Goal: Task Accomplishment & Management: Manage account settings

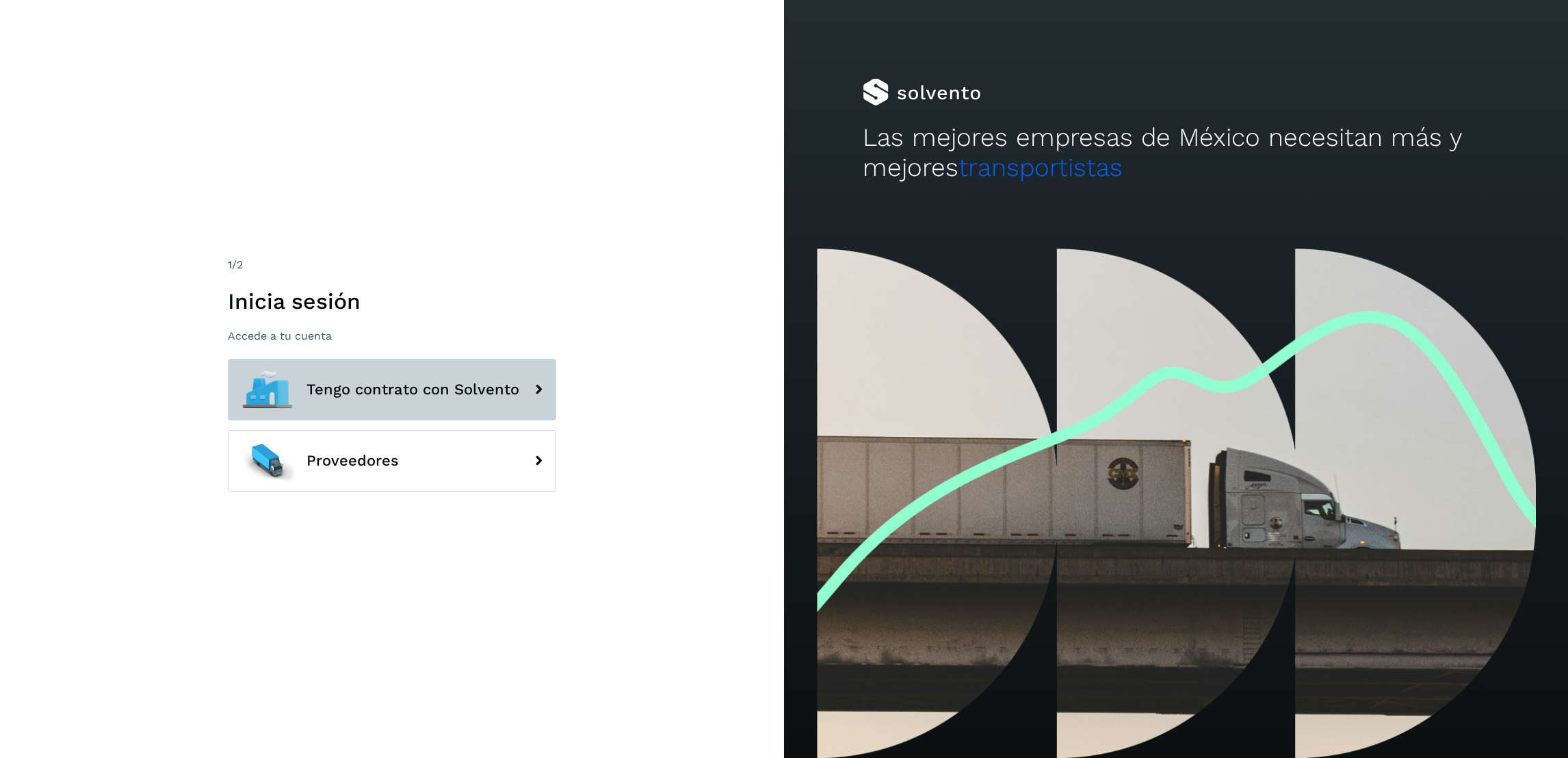
click at [441, 403] on button "Tengo contrato con Solvento" at bounding box center [392, 389] width 329 height 61
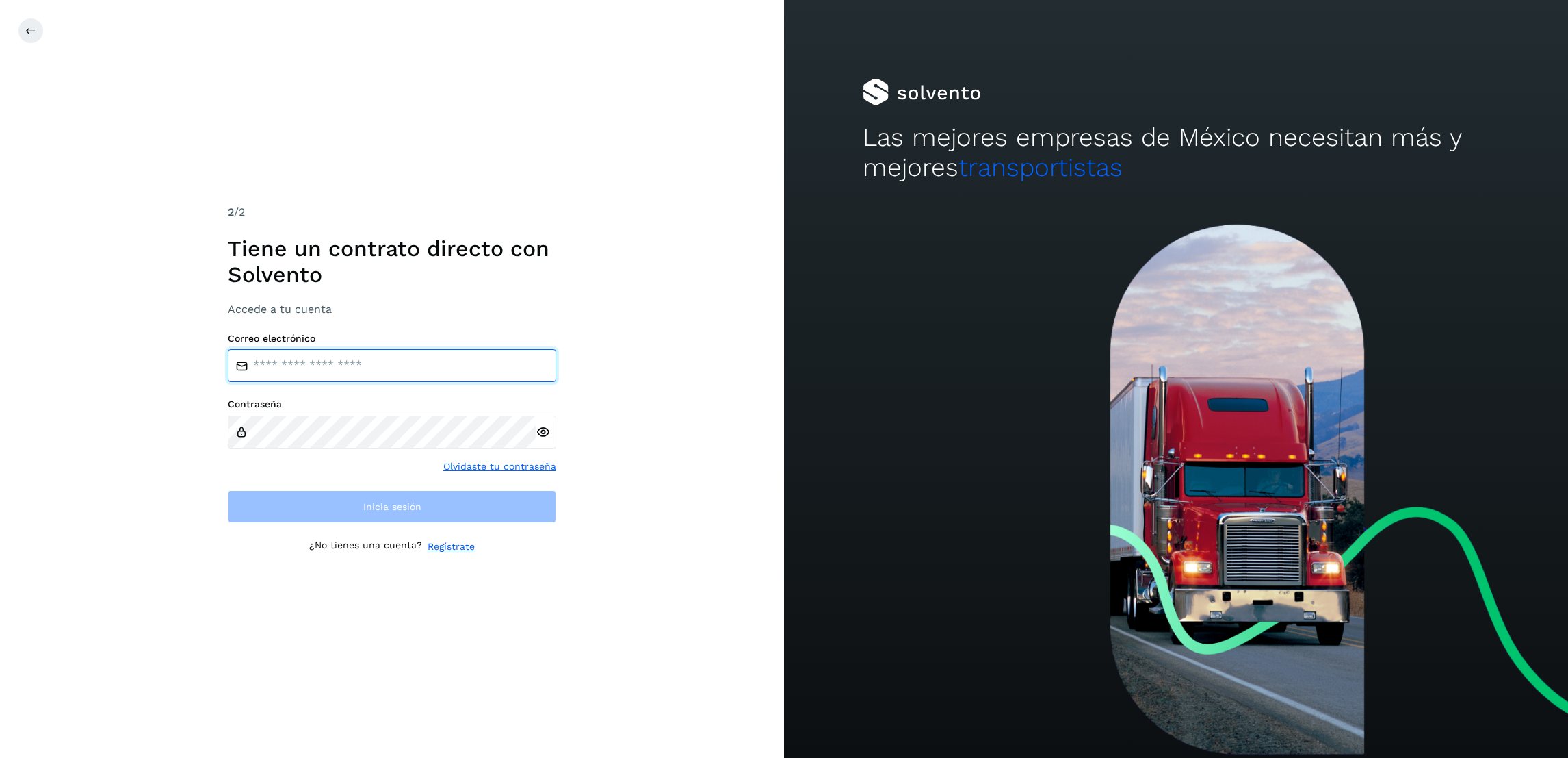
type input "**********"
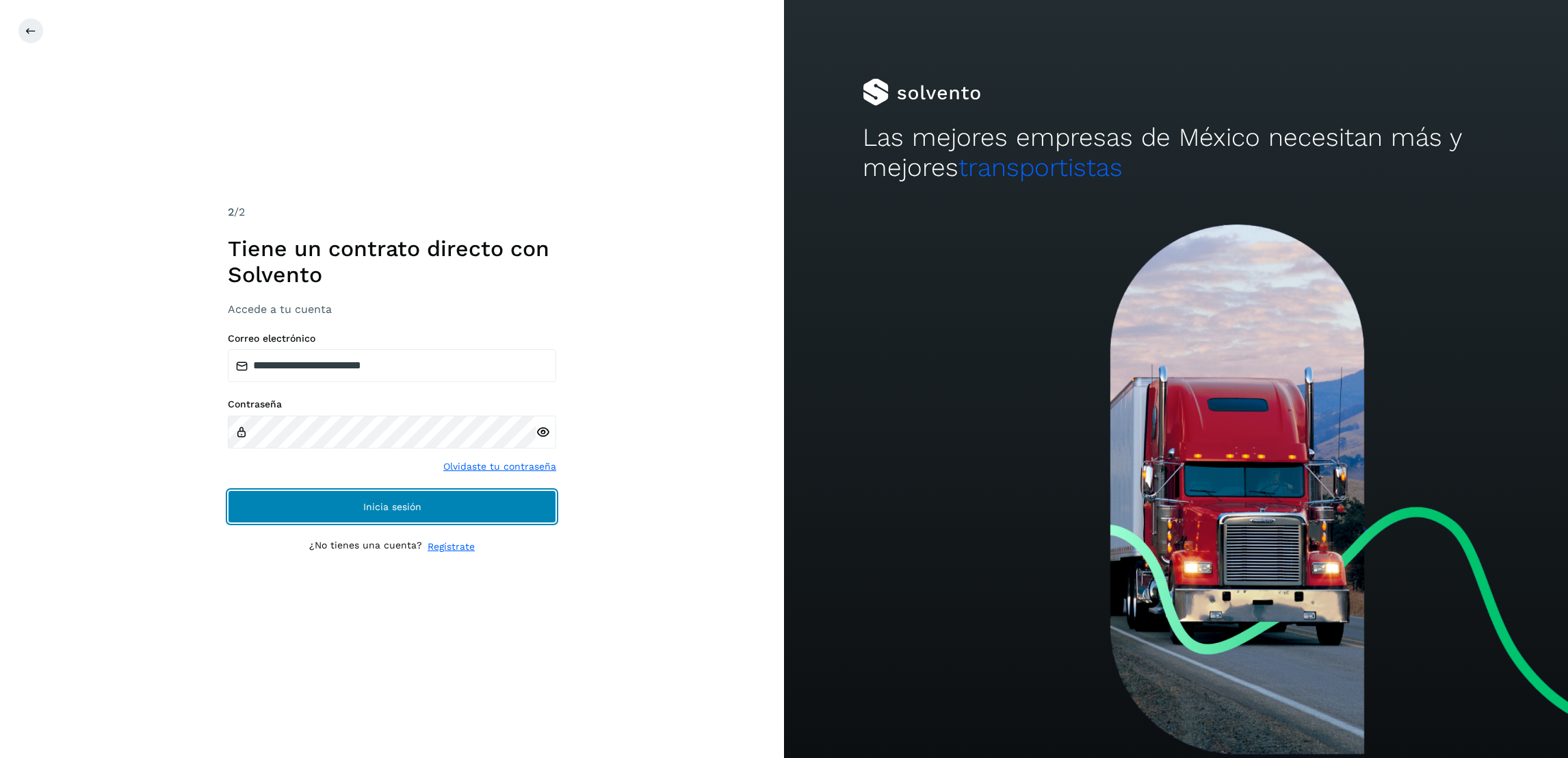
click at [424, 501] on button "Inicia sesión" at bounding box center [392, 506] width 329 height 33
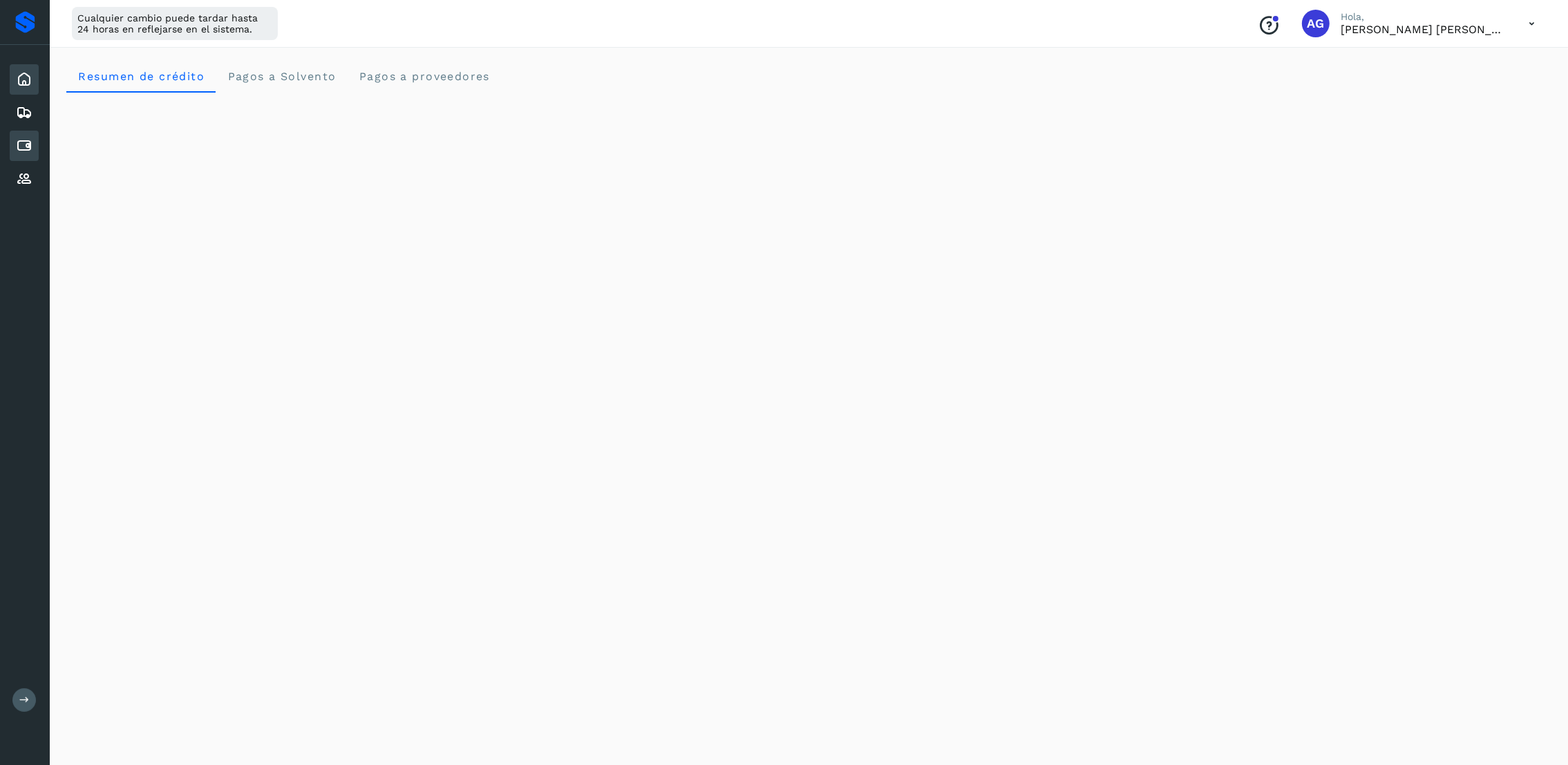
click at [24, 137] on icon at bounding box center [24, 145] width 17 height 17
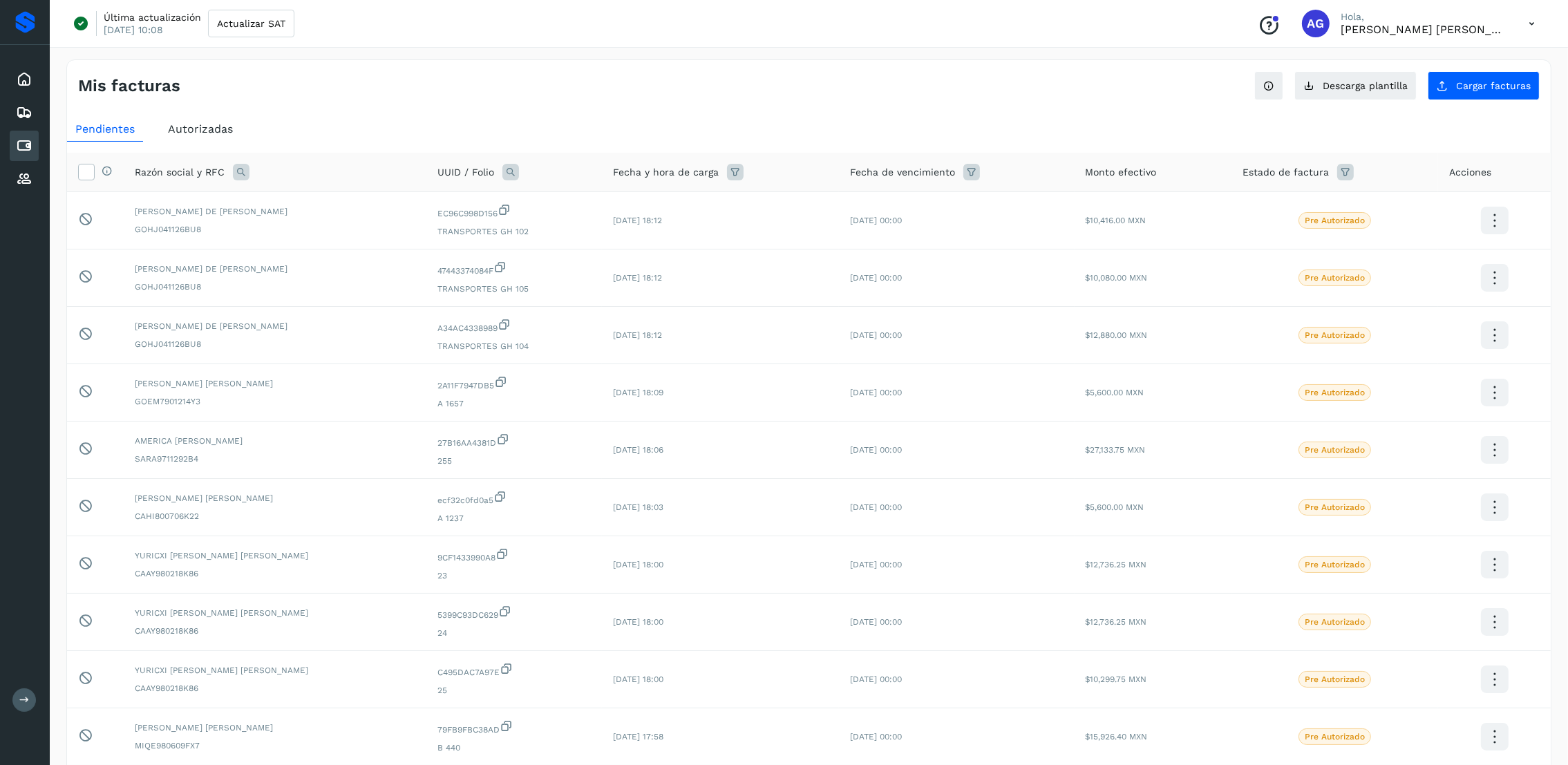
click at [194, 134] on span "Autorizadas" at bounding box center [200, 129] width 65 height 13
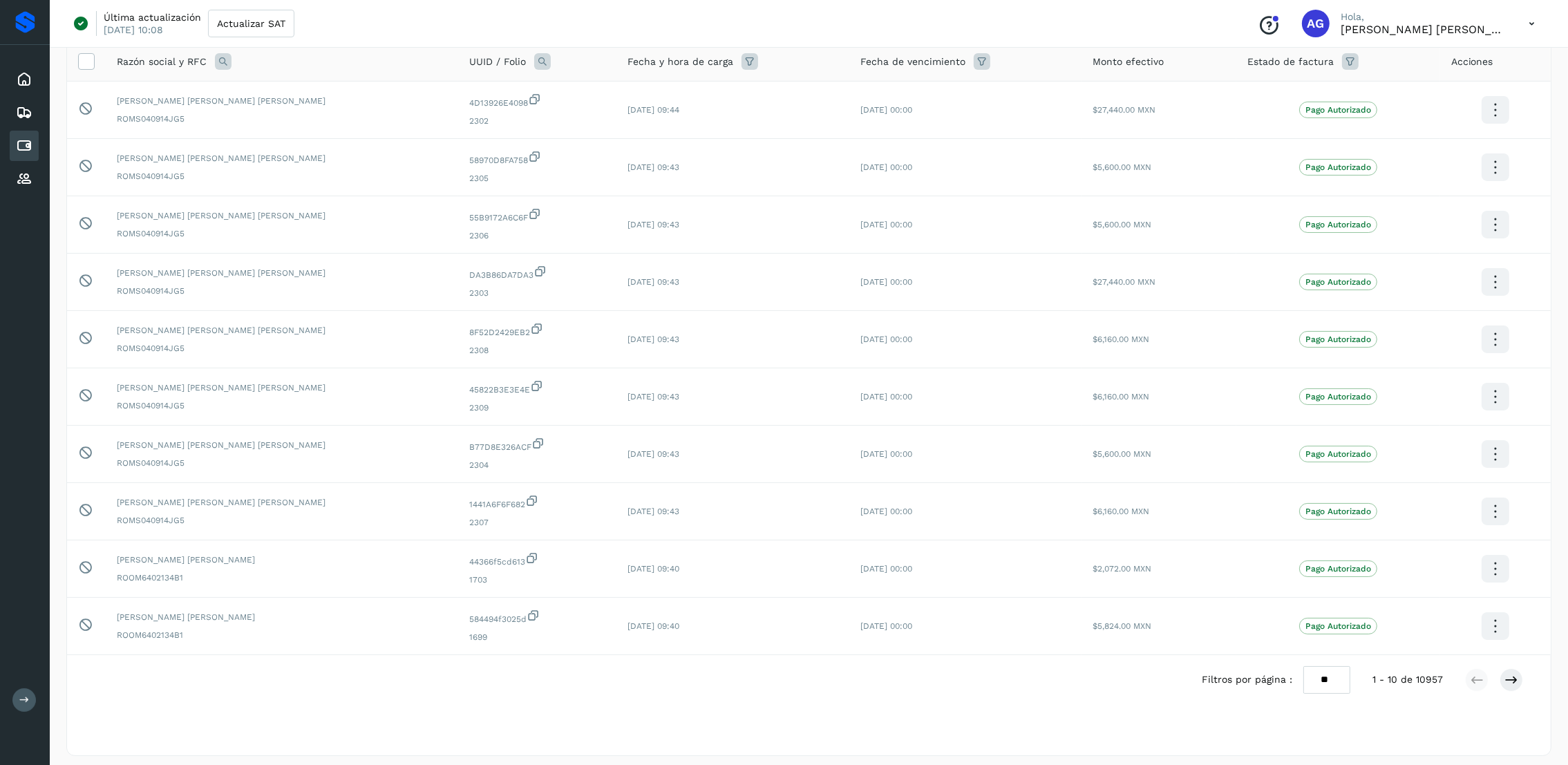
scroll to position [119, 0]
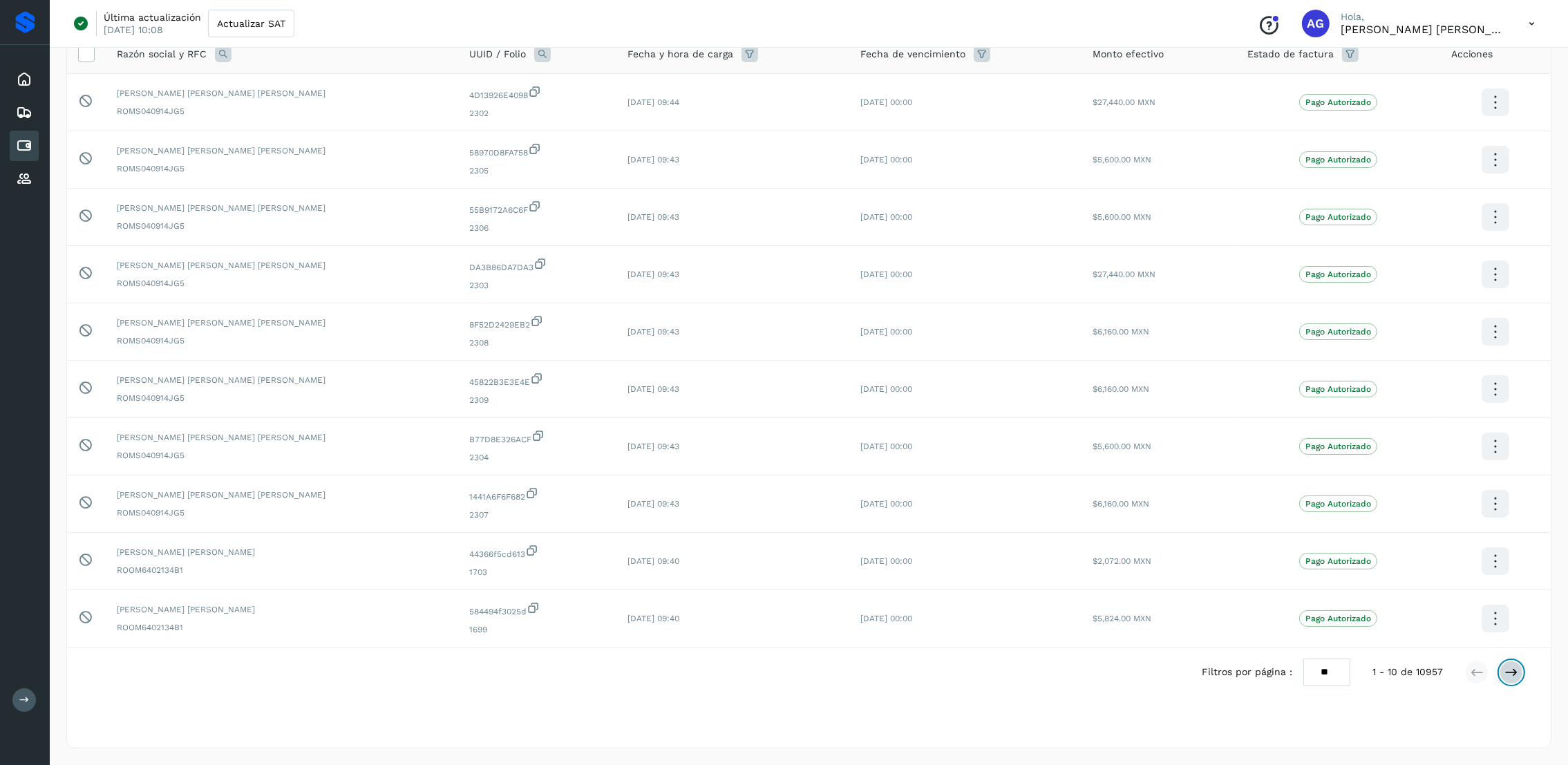
click at [1517, 674] on icon at bounding box center [1511, 671] width 14 height 14
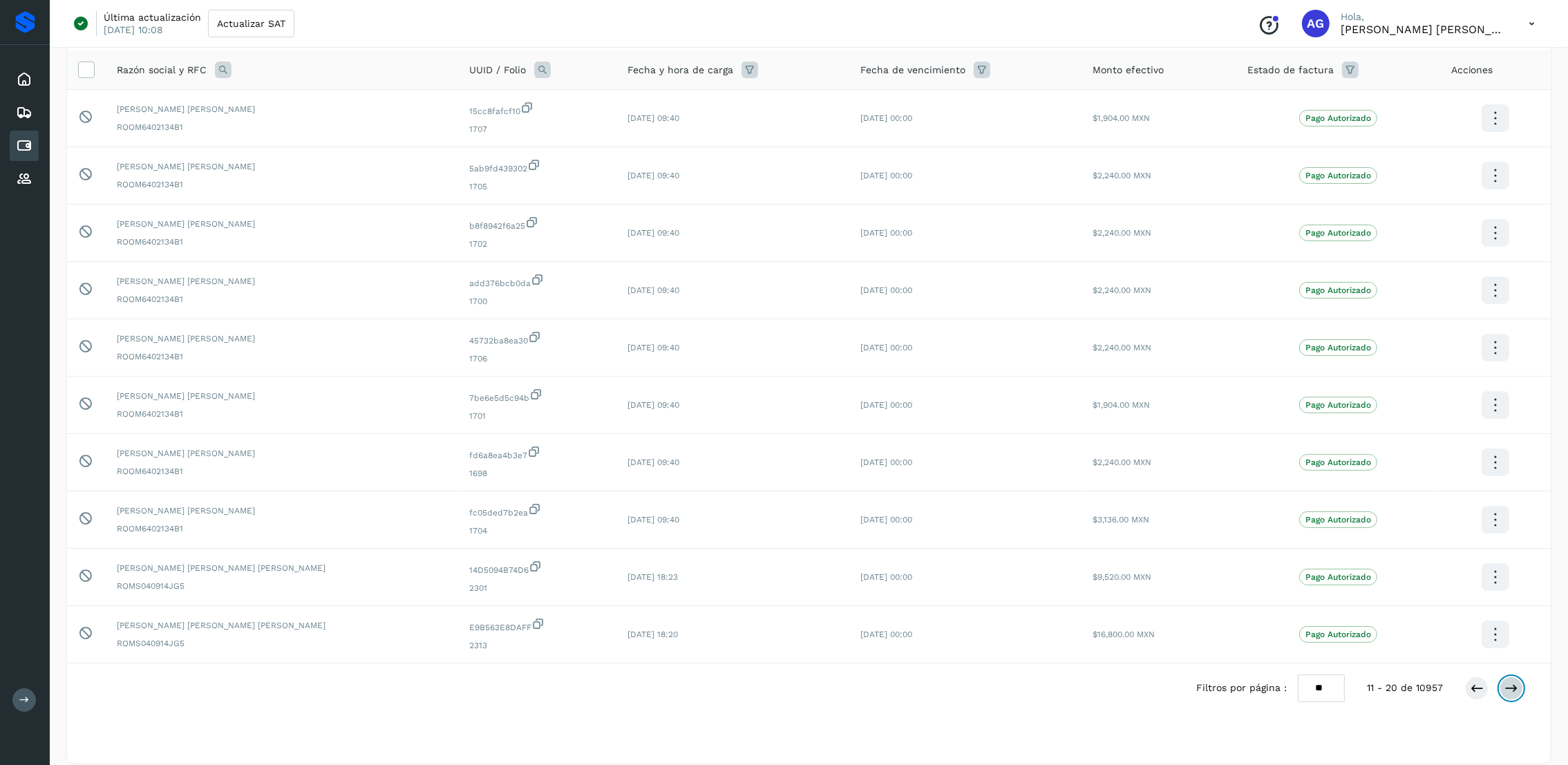
scroll to position [104, 0]
click at [1523, 693] on div "Filtros por página : ** ** ** 11 - 20 de 10957" at bounding box center [1371, 686] width 349 height 27
click at [1515, 693] on icon at bounding box center [1511, 687] width 14 height 14
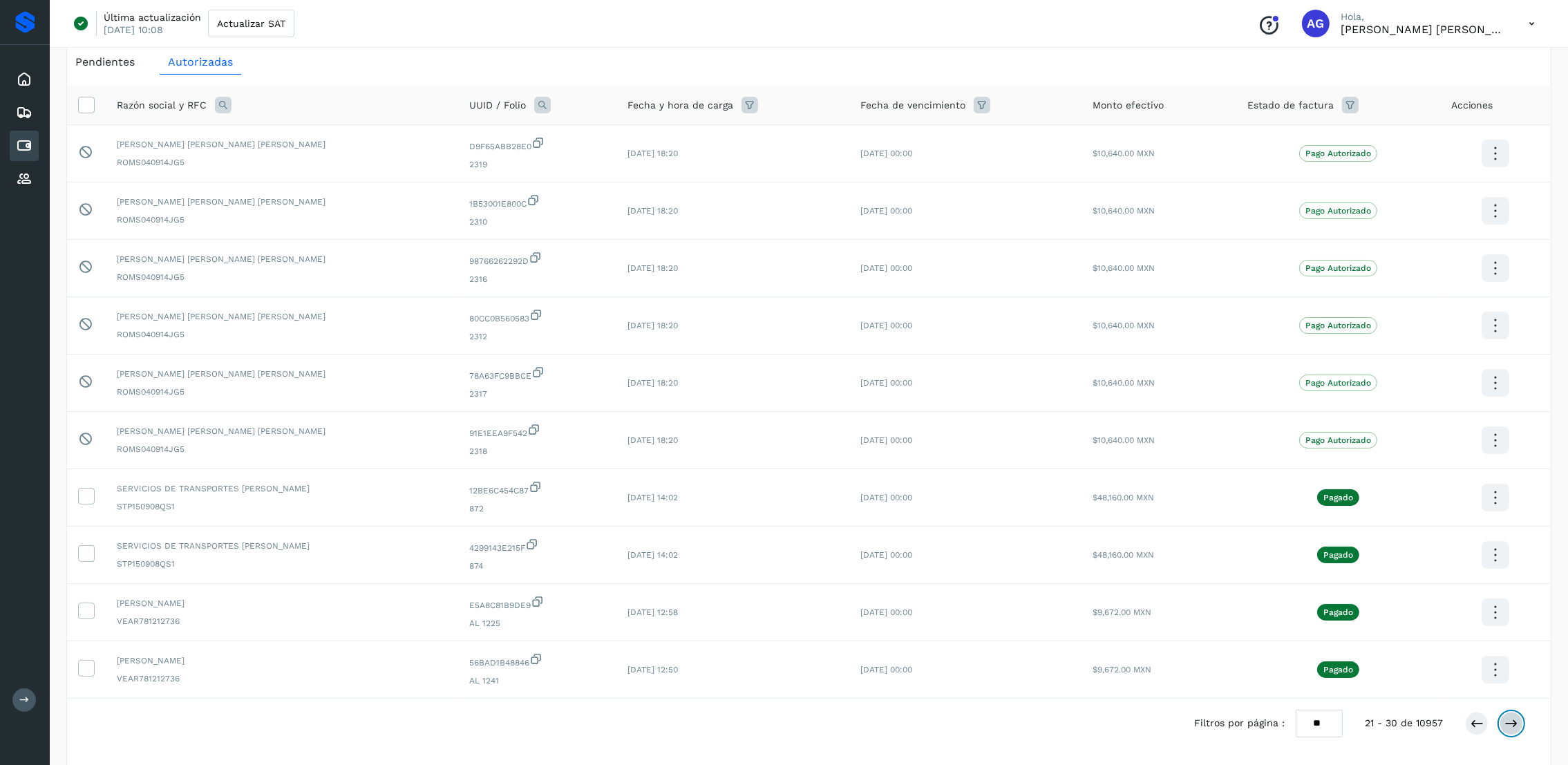
scroll to position [119, 0]
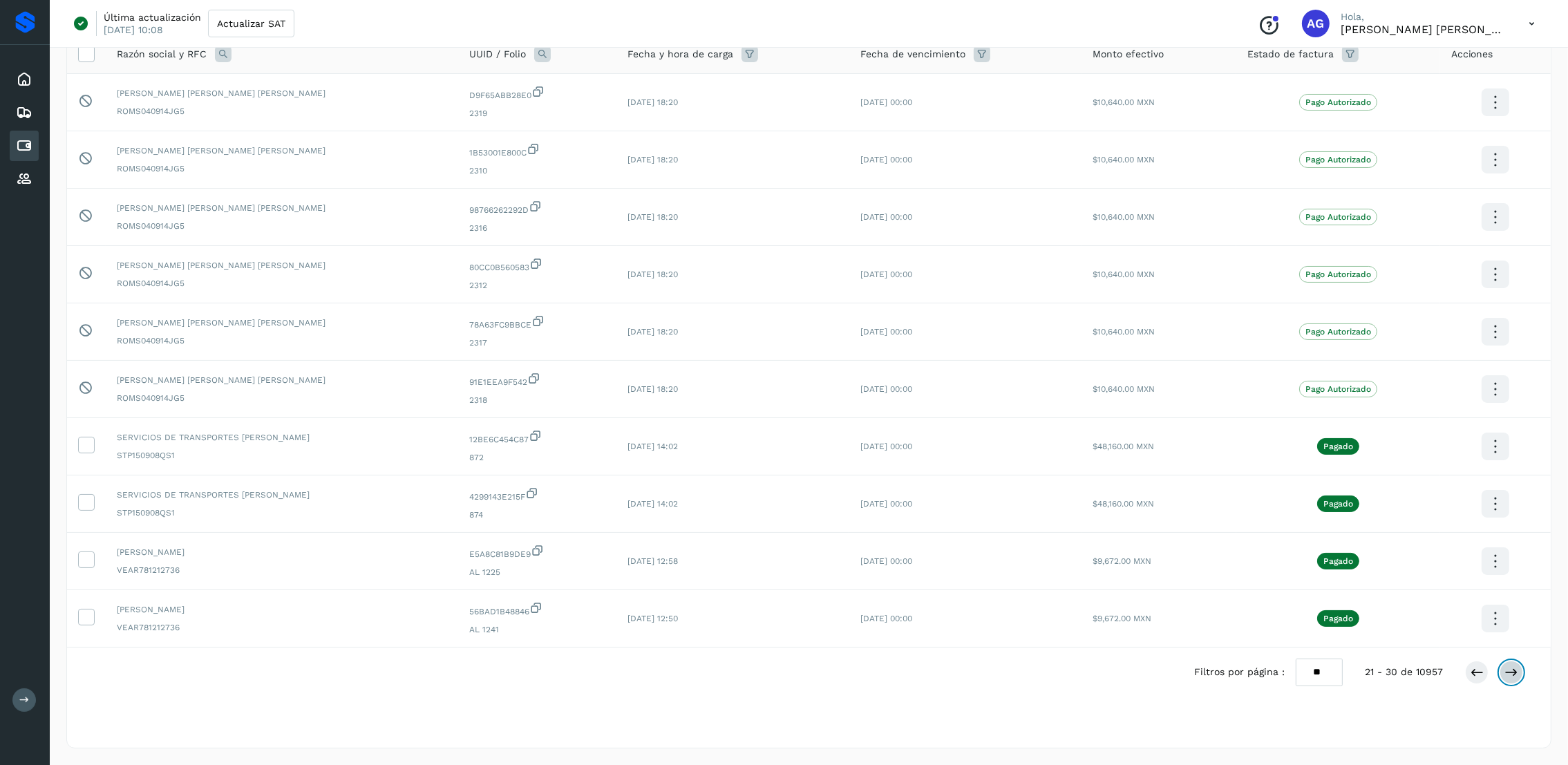
click at [1512, 680] on button at bounding box center [1511, 672] width 24 height 24
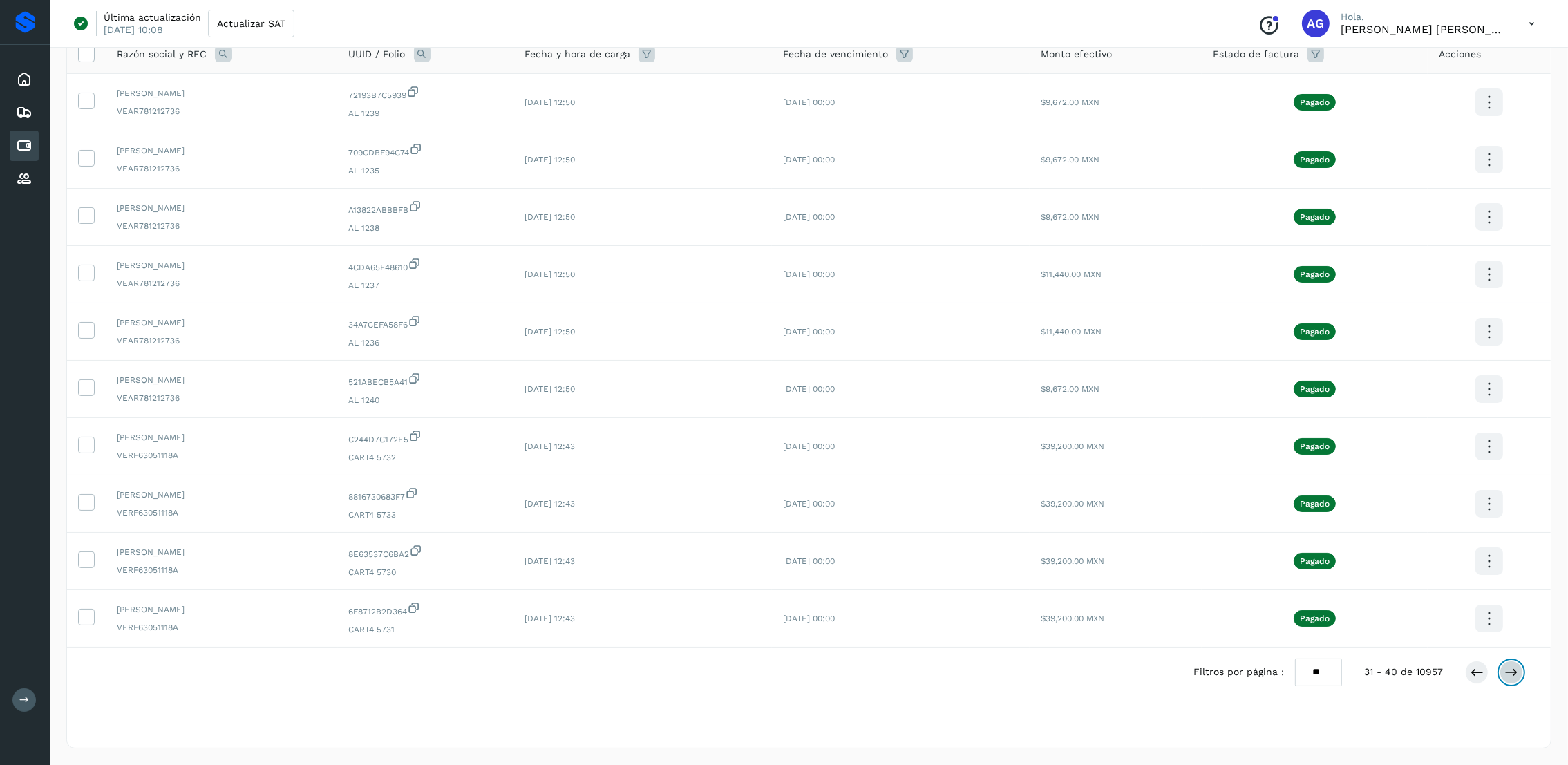
click at [1511, 680] on button at bounding box center [1511, 672] width 24 height 24
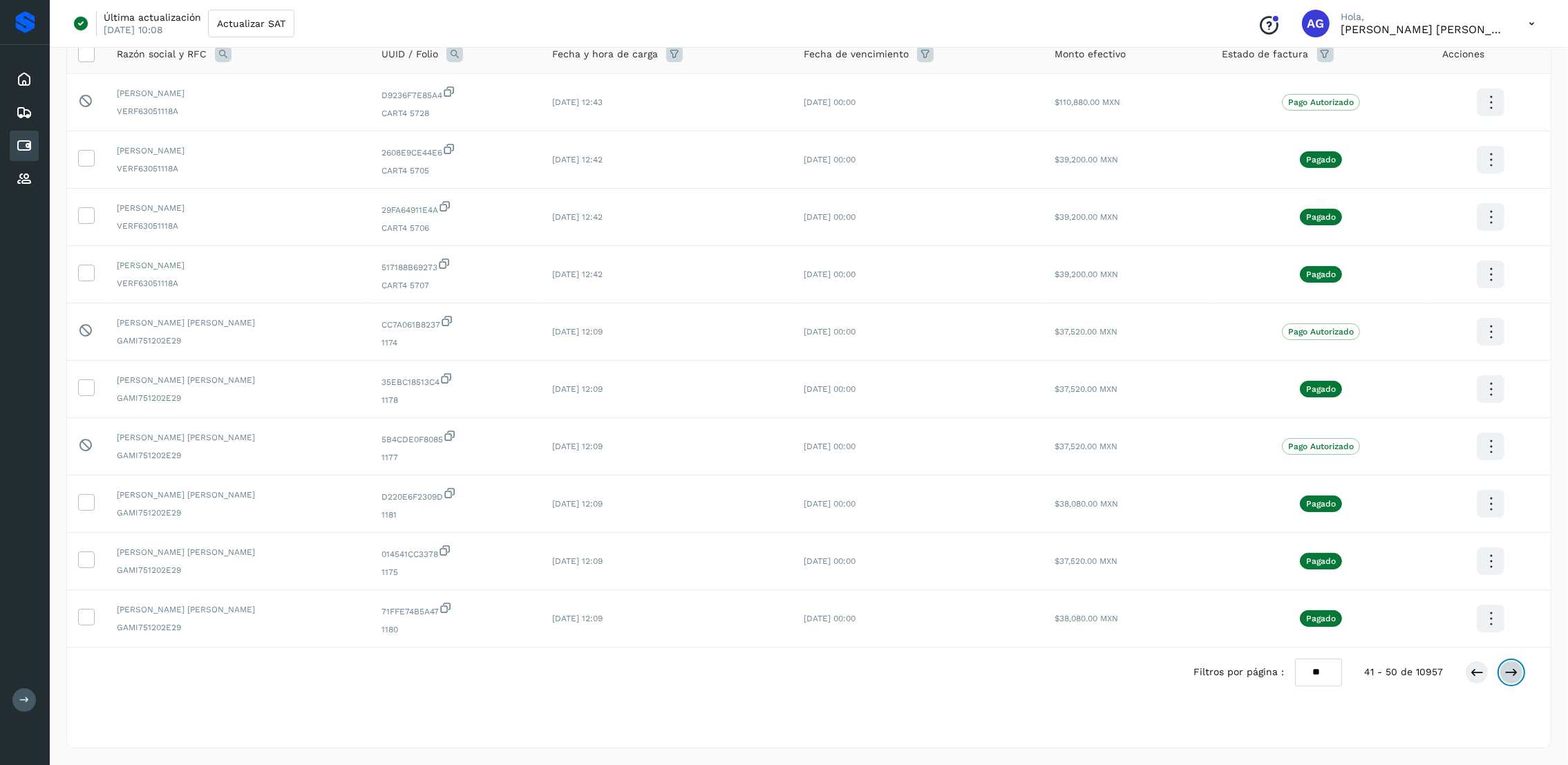
click at [1511, 680] on button at bounding box center [1511, 672] width 24 height 24
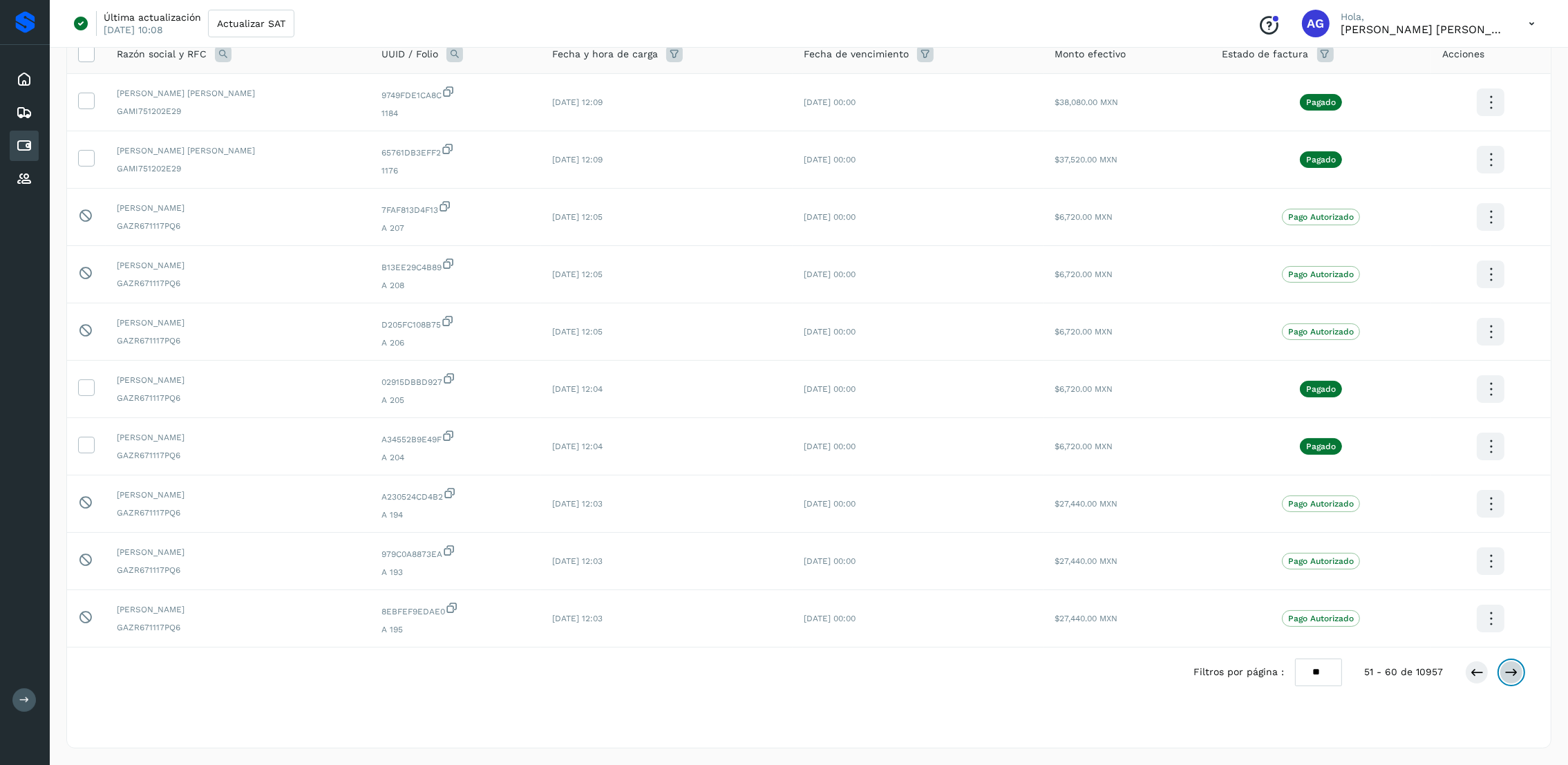
click at [1511, 680] on button at bounding box center [1511, 672] width 24 height 24
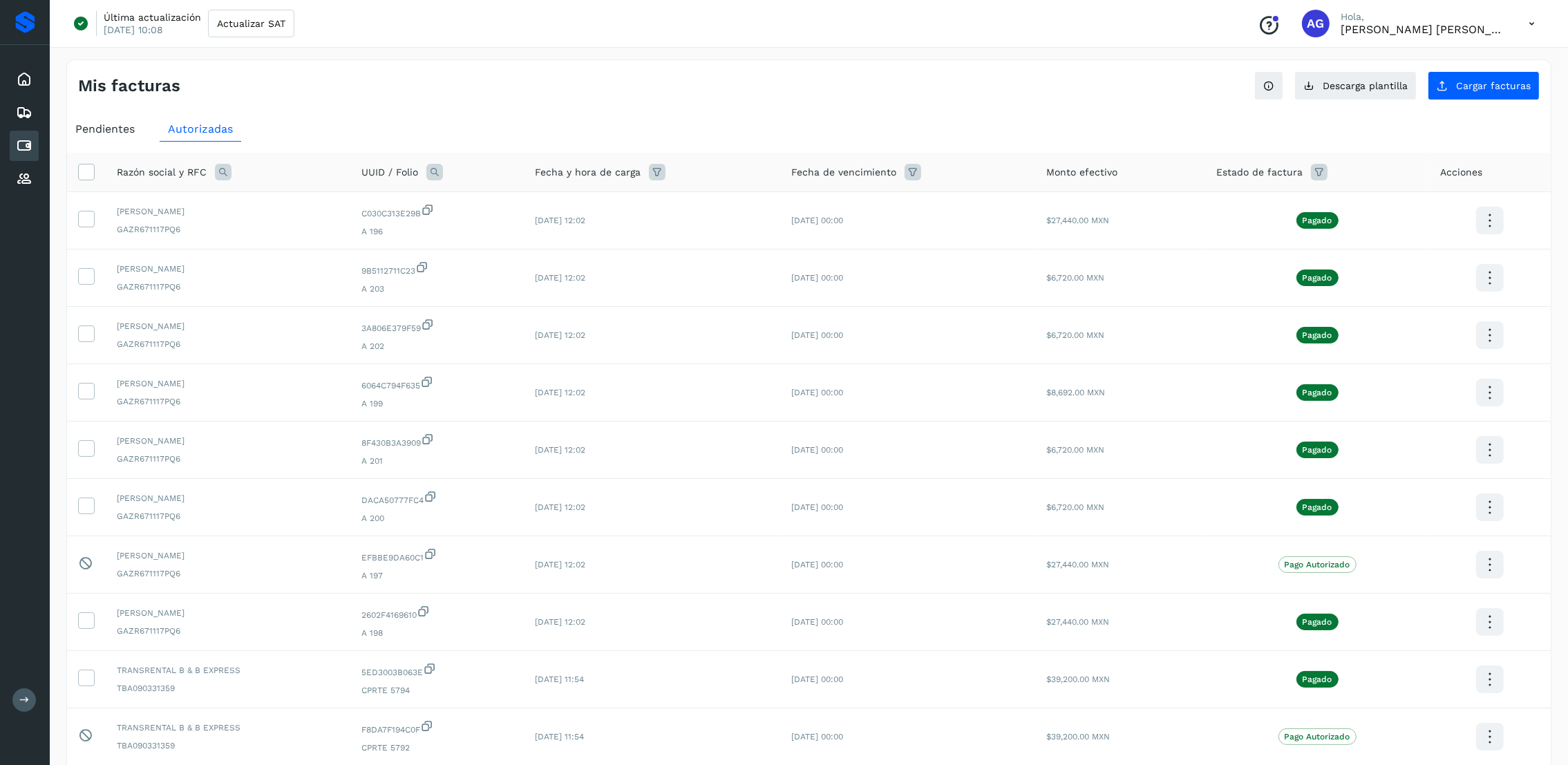
scroll to position [104, 0]
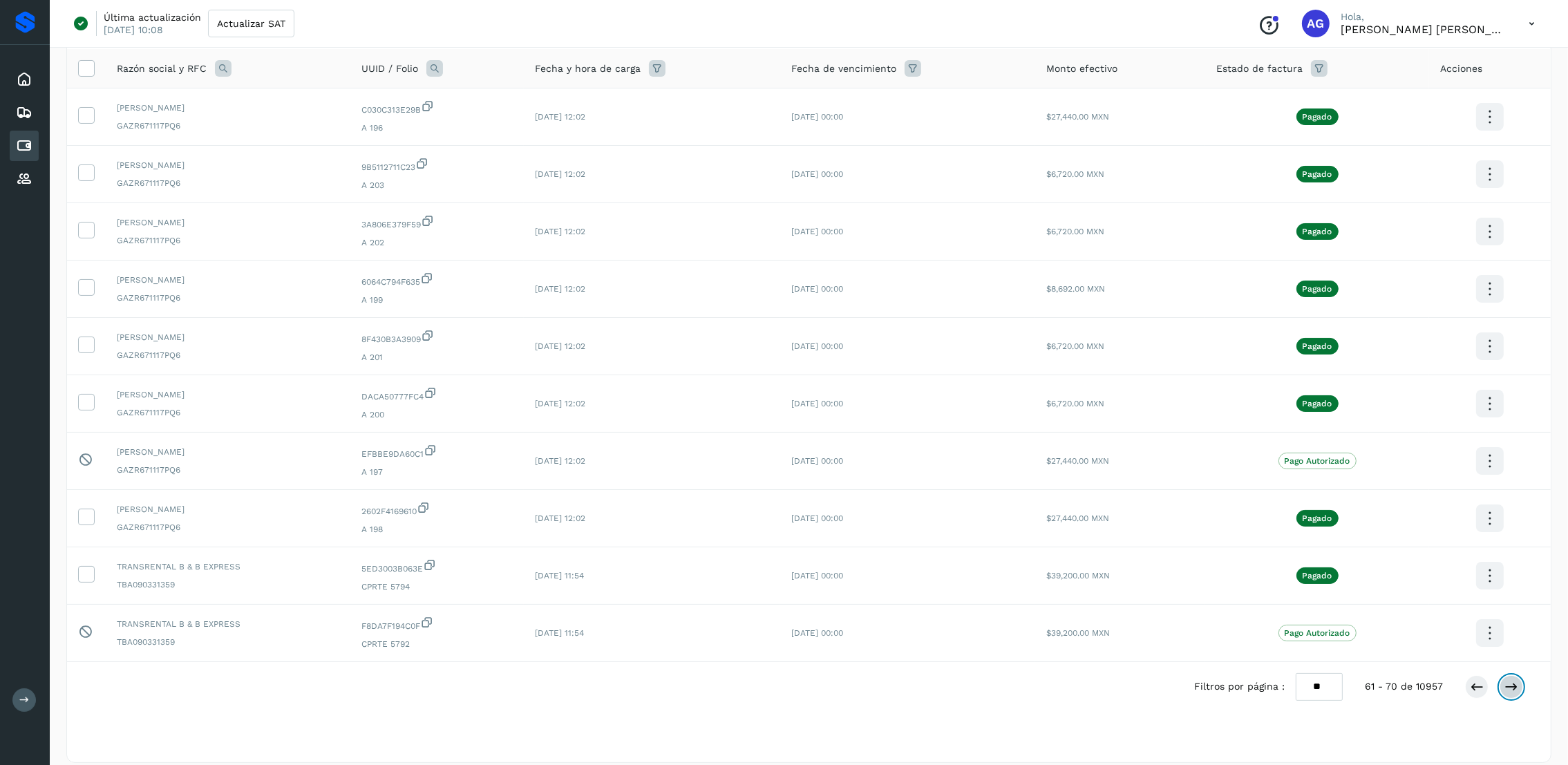
click at [1511, 680] on button at bounding box center [1511, 687] width 24 height 24
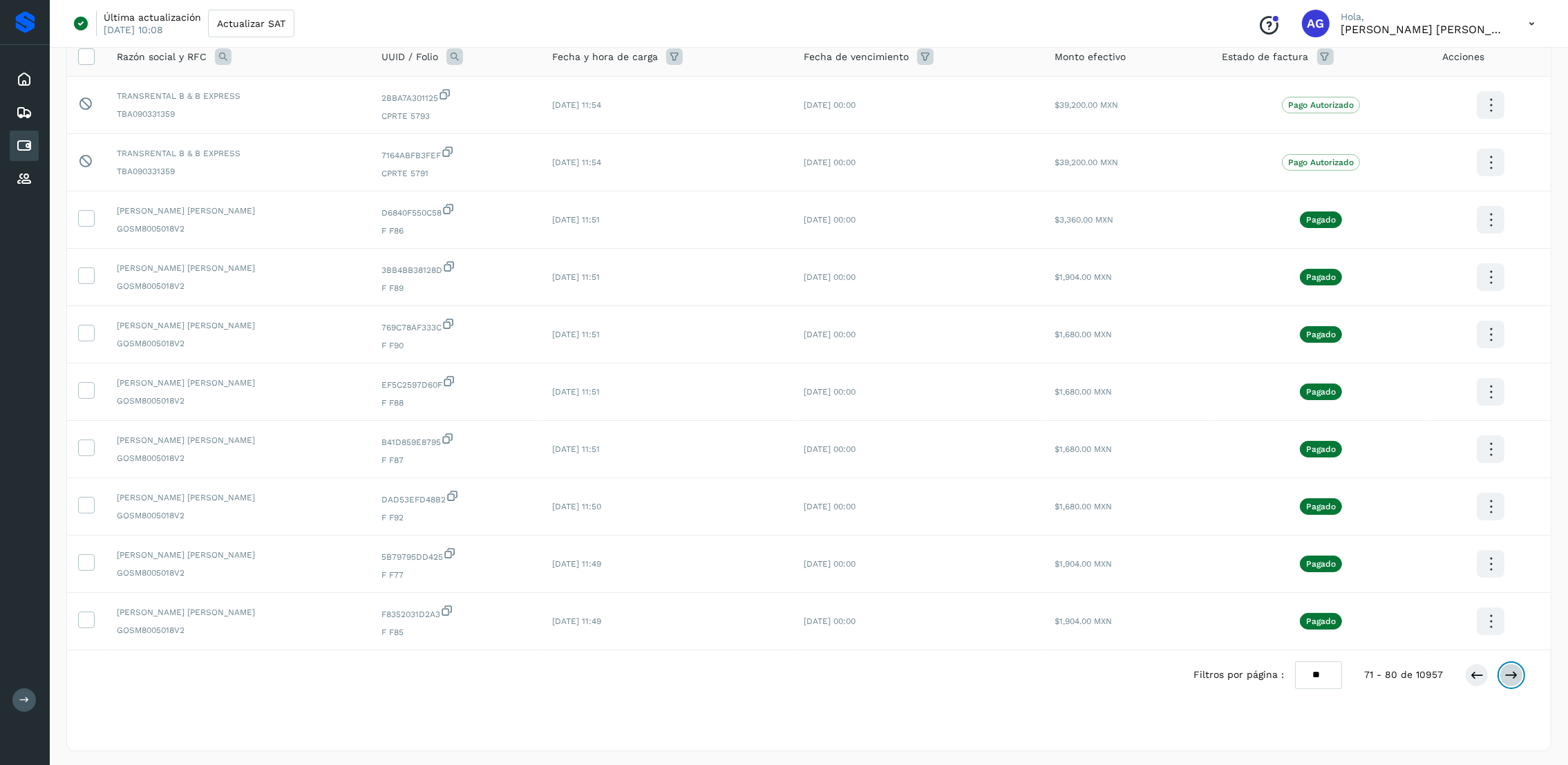
scroll to position [119, 0]
click at [1511, 680] on button at bounding box center [1511, 672] width 24 height 24
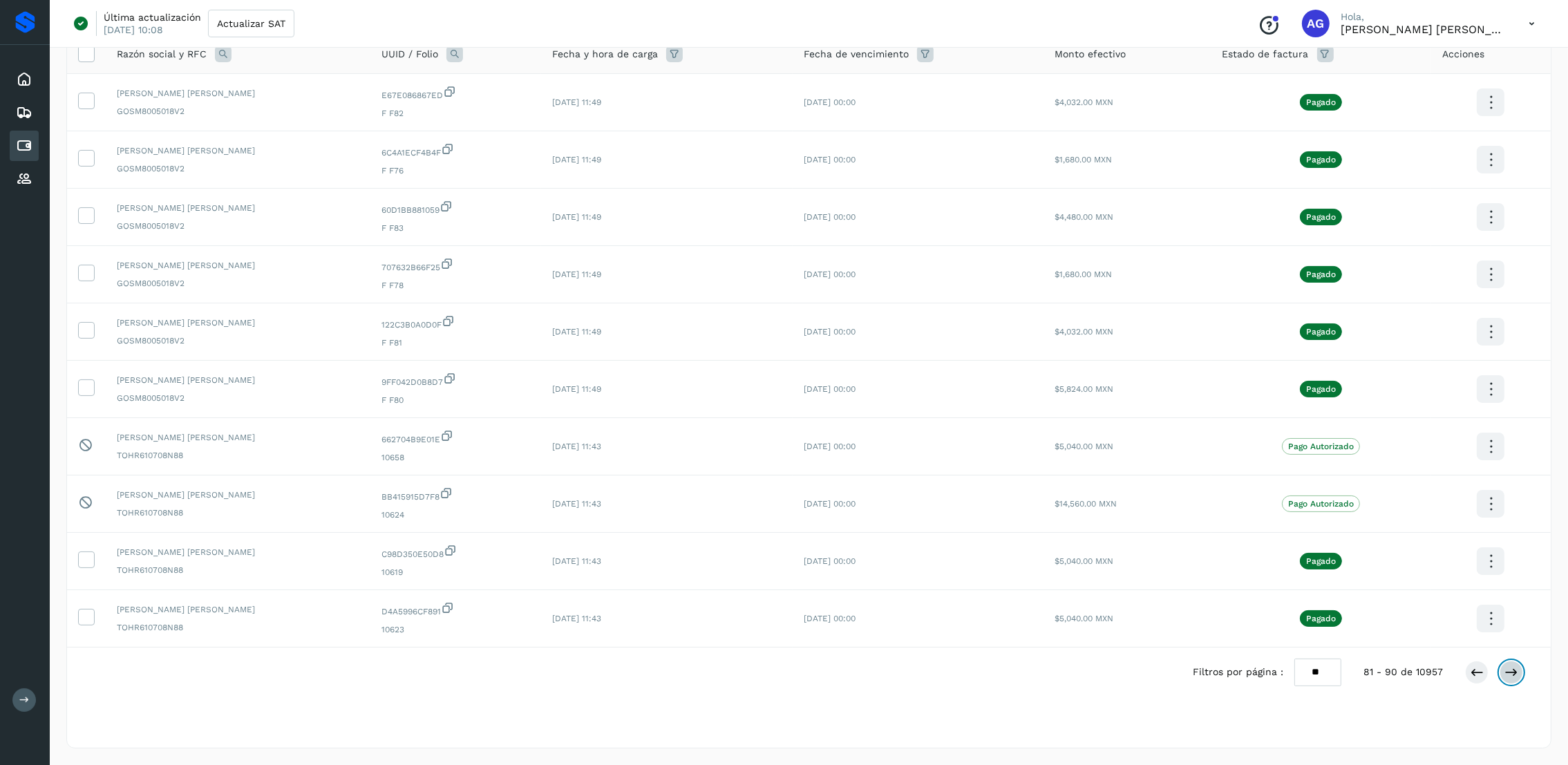
click at [1511, 680] on button at bounding box center [1511, 672] width 24 height 24
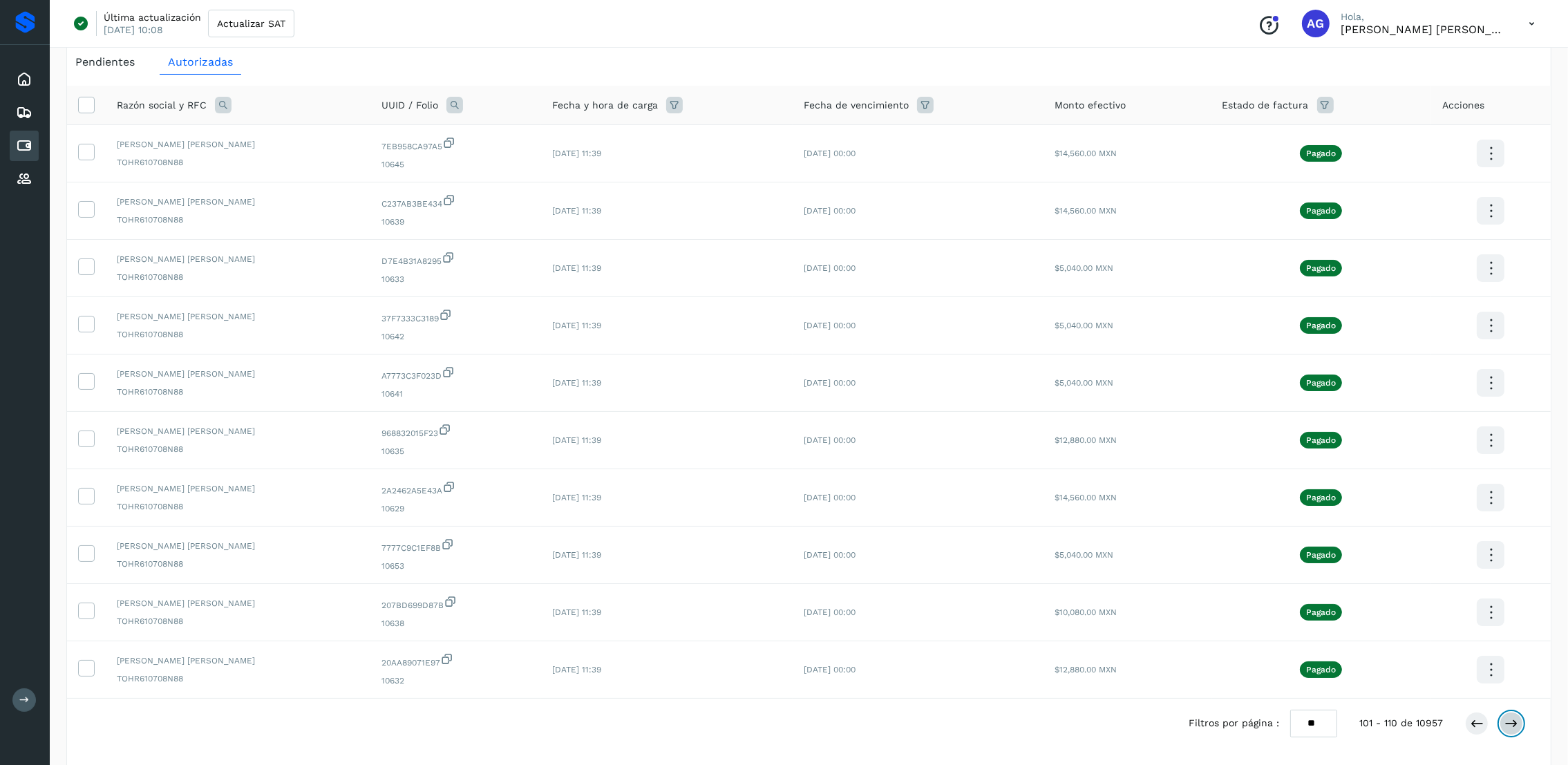
scroll to position [0, 0]
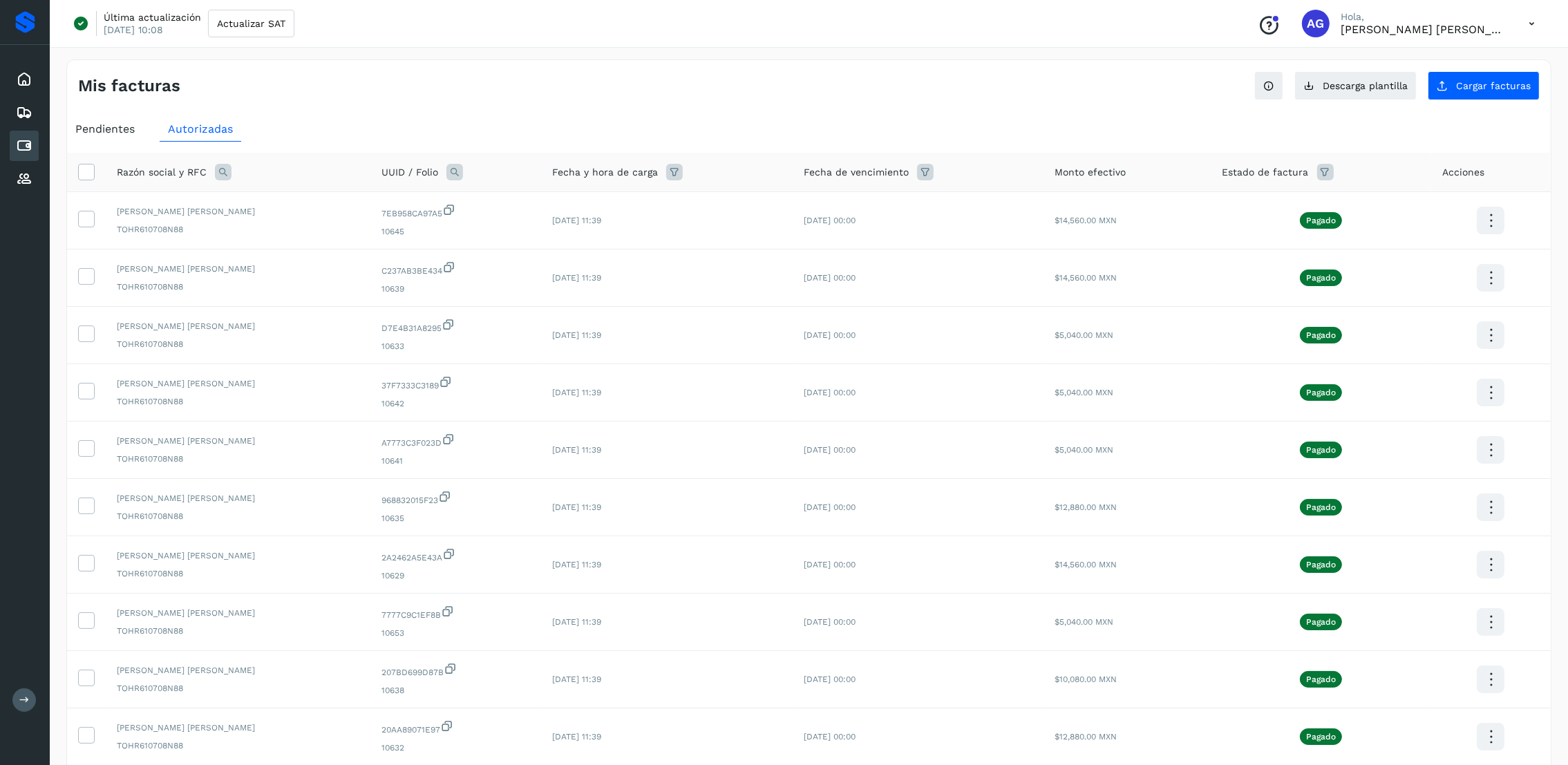
click at [124, 132] on span "Pendientes" at bounding box center [105, 129] width 60 height 13
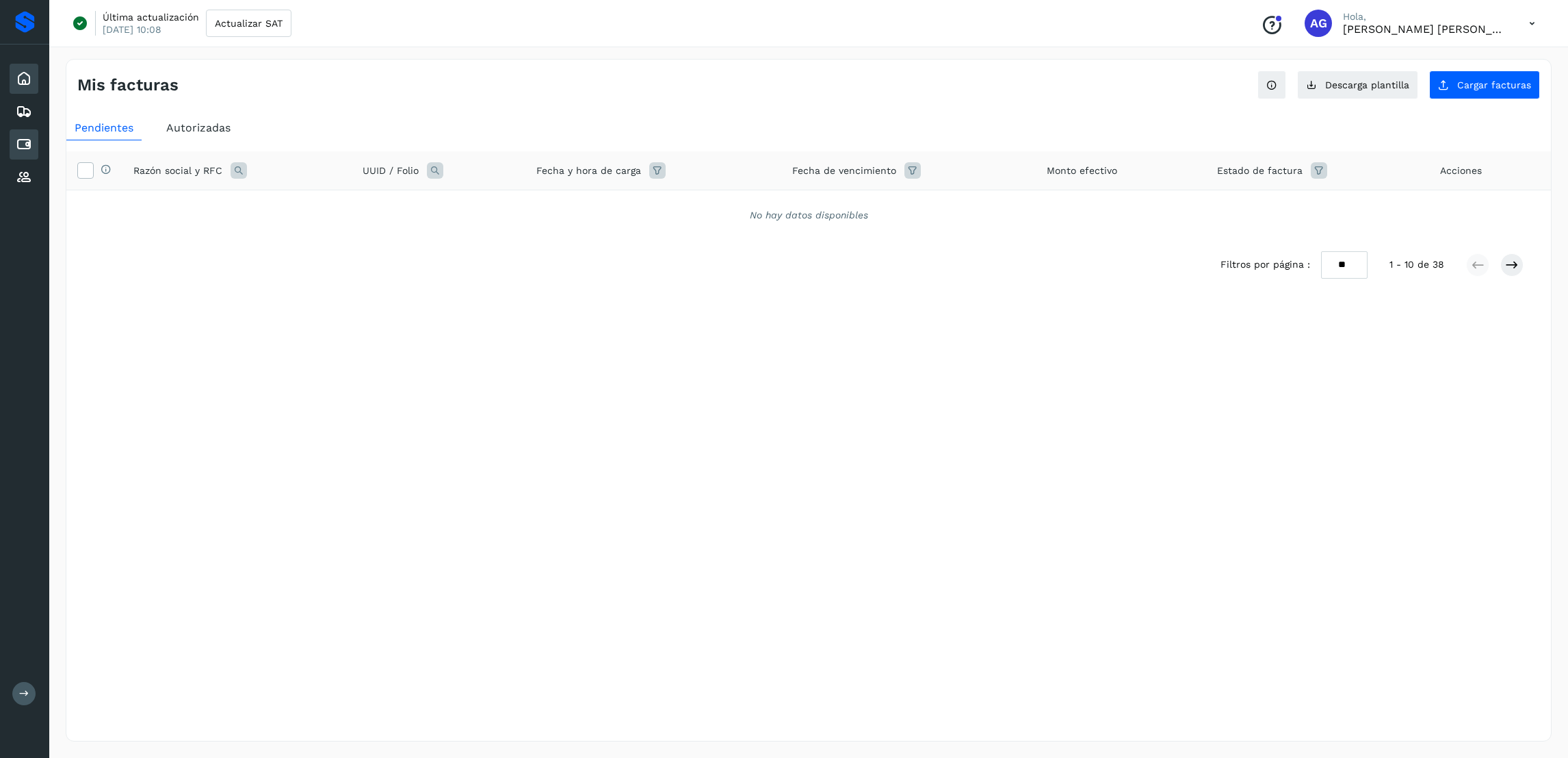
click at [21, 82] on icon at bounding box center [24, 78] width 16 height 16
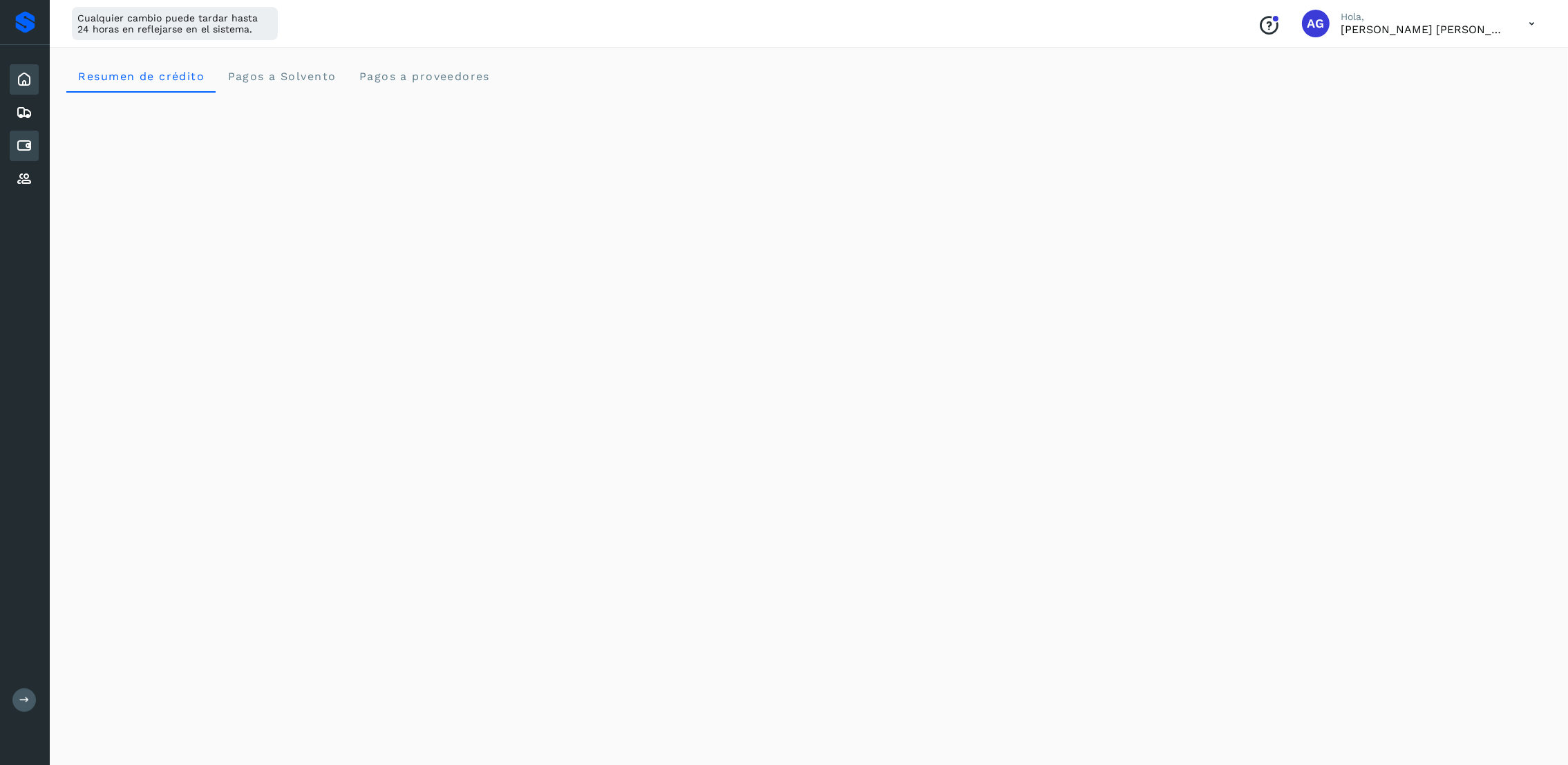
click at [22, 141] on icon at bounding box center [24, 145] width 17 height 17
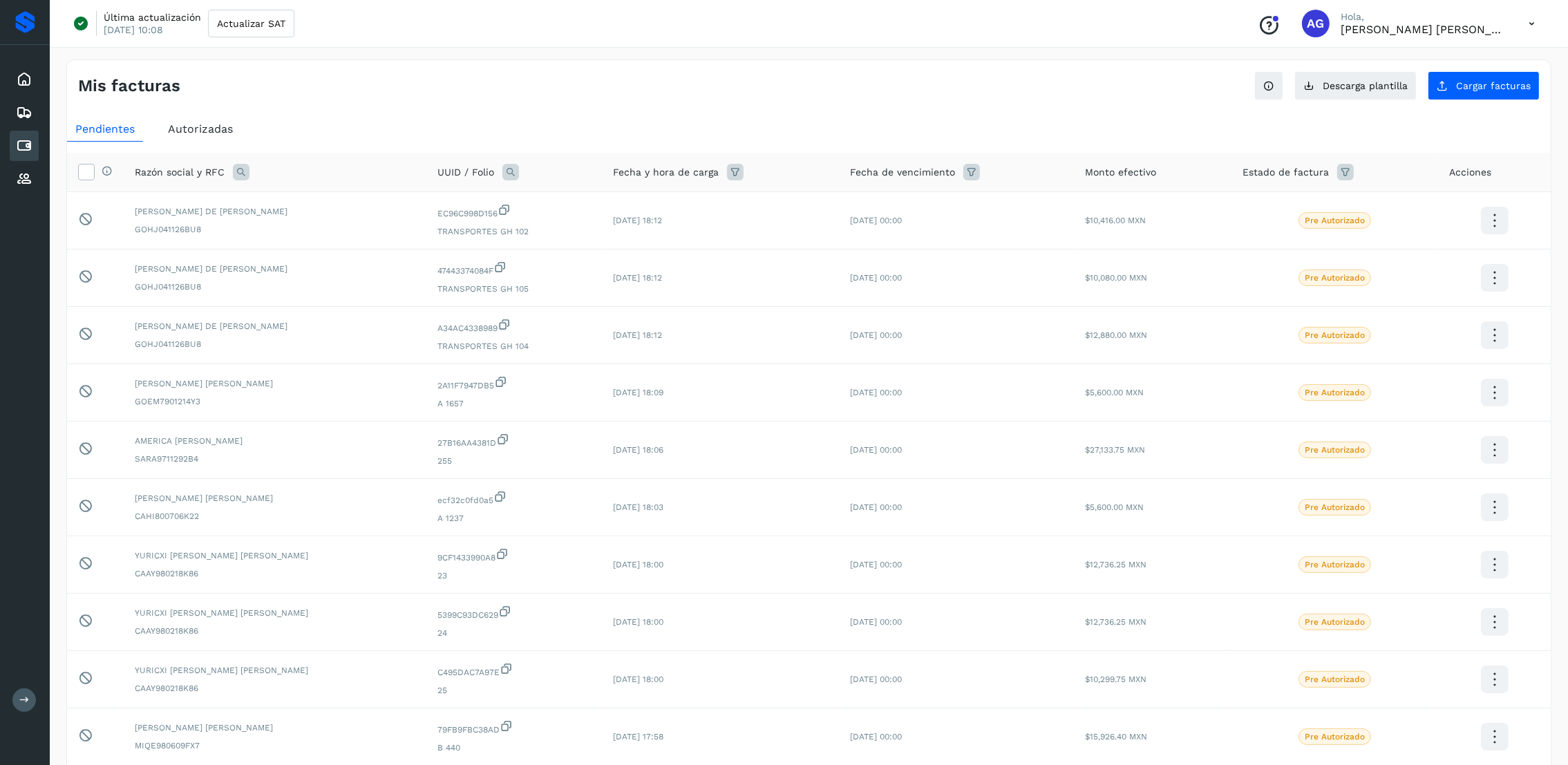
click at [230, 132] on span "Autorizadas" at bounding box center [200, 129] width 65 height 13
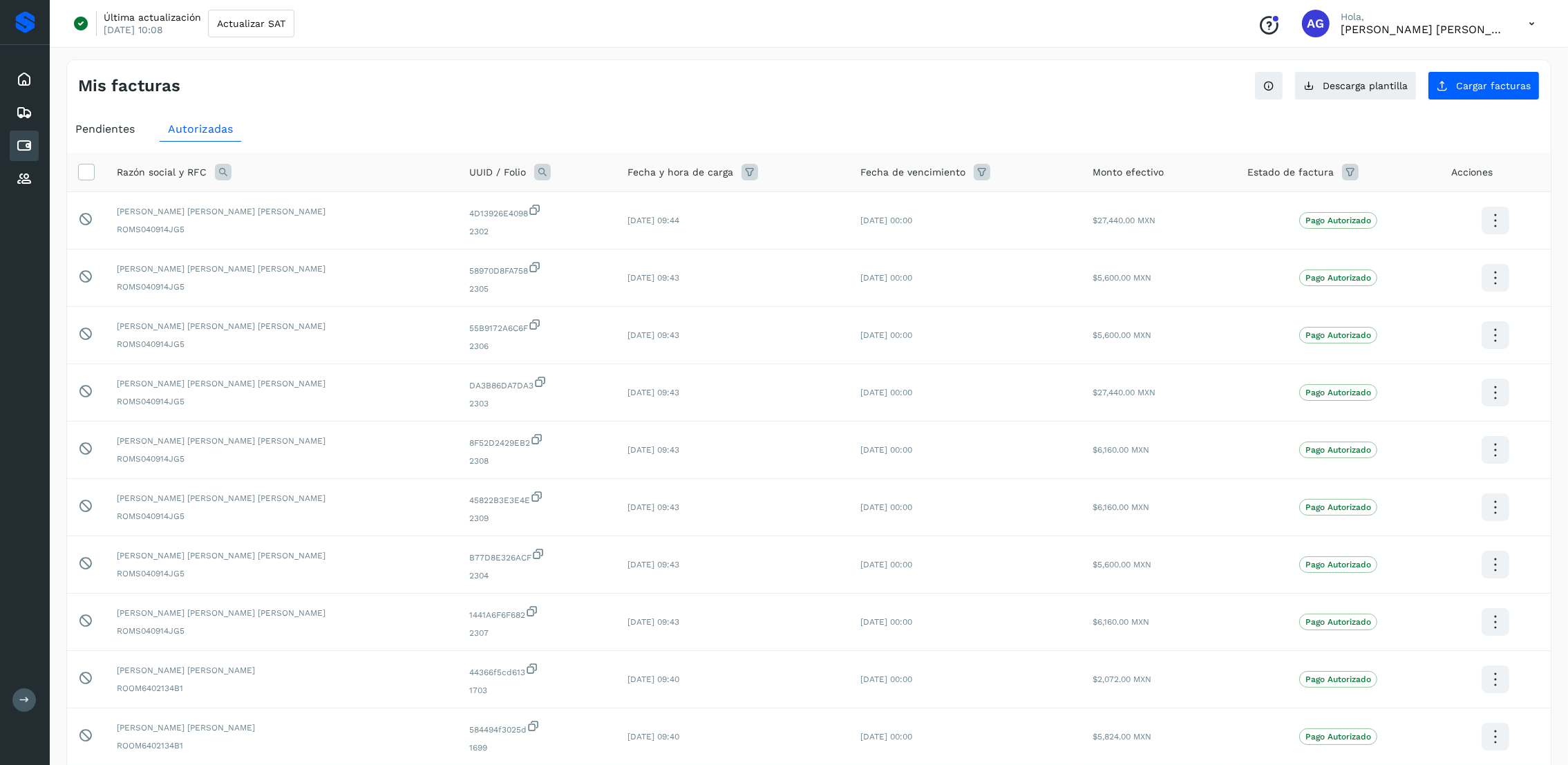
click at [225, 176] on icon at bounding box center [223, 171] width 17 height 17
click at [279, 223] on input "text" at bounding box center [314, 230] width 170 height 22
click at [272, 227] on input "text" at bounding box center [314, 230] width 170 height 22
type input "********"
click at [335, 278] on button "Buscar" at bounding box center [348, 266] width 101 height 27
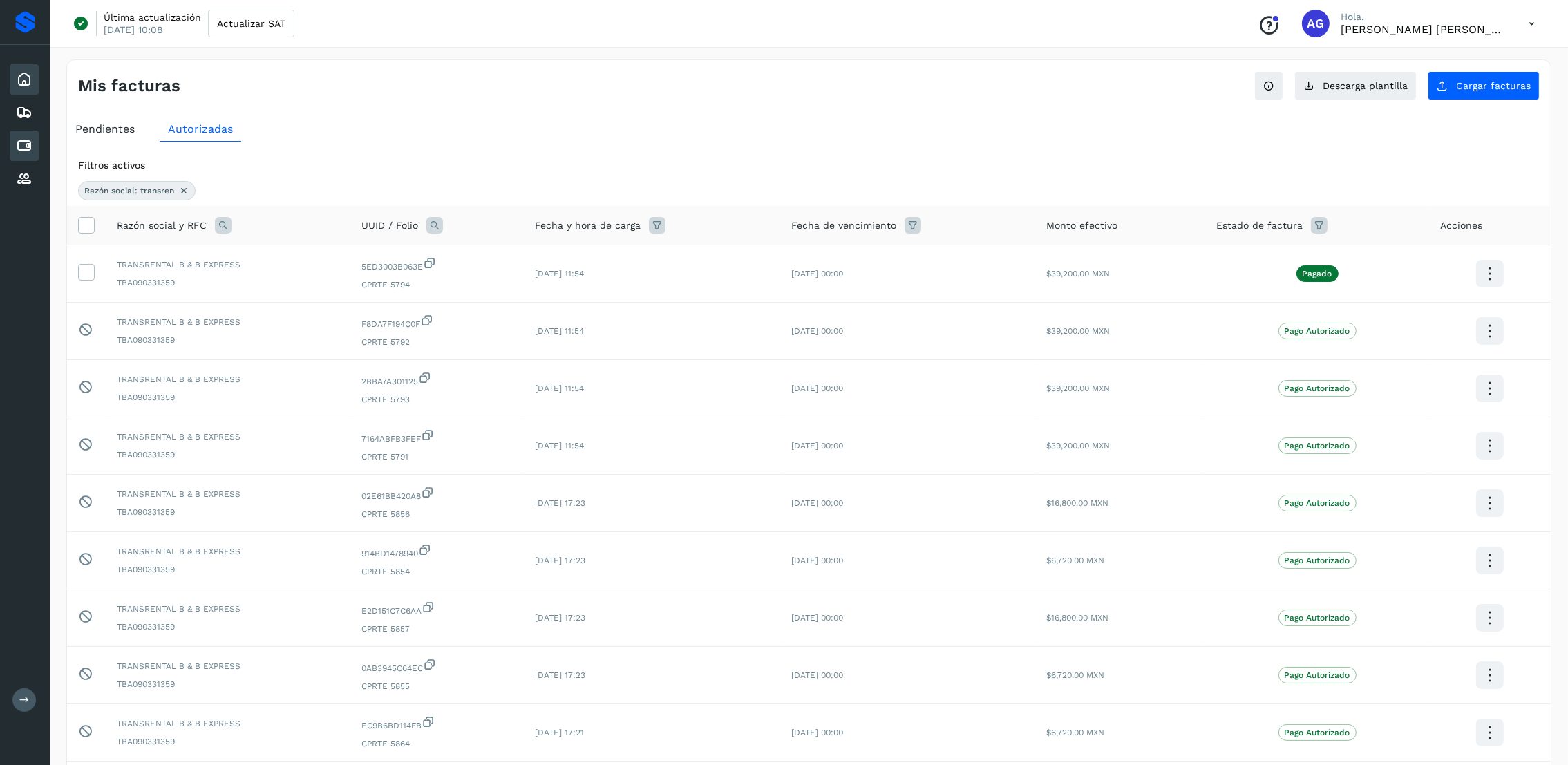
click at [31, 78] on icon at bounding box center [24, 79] width 17 height 17
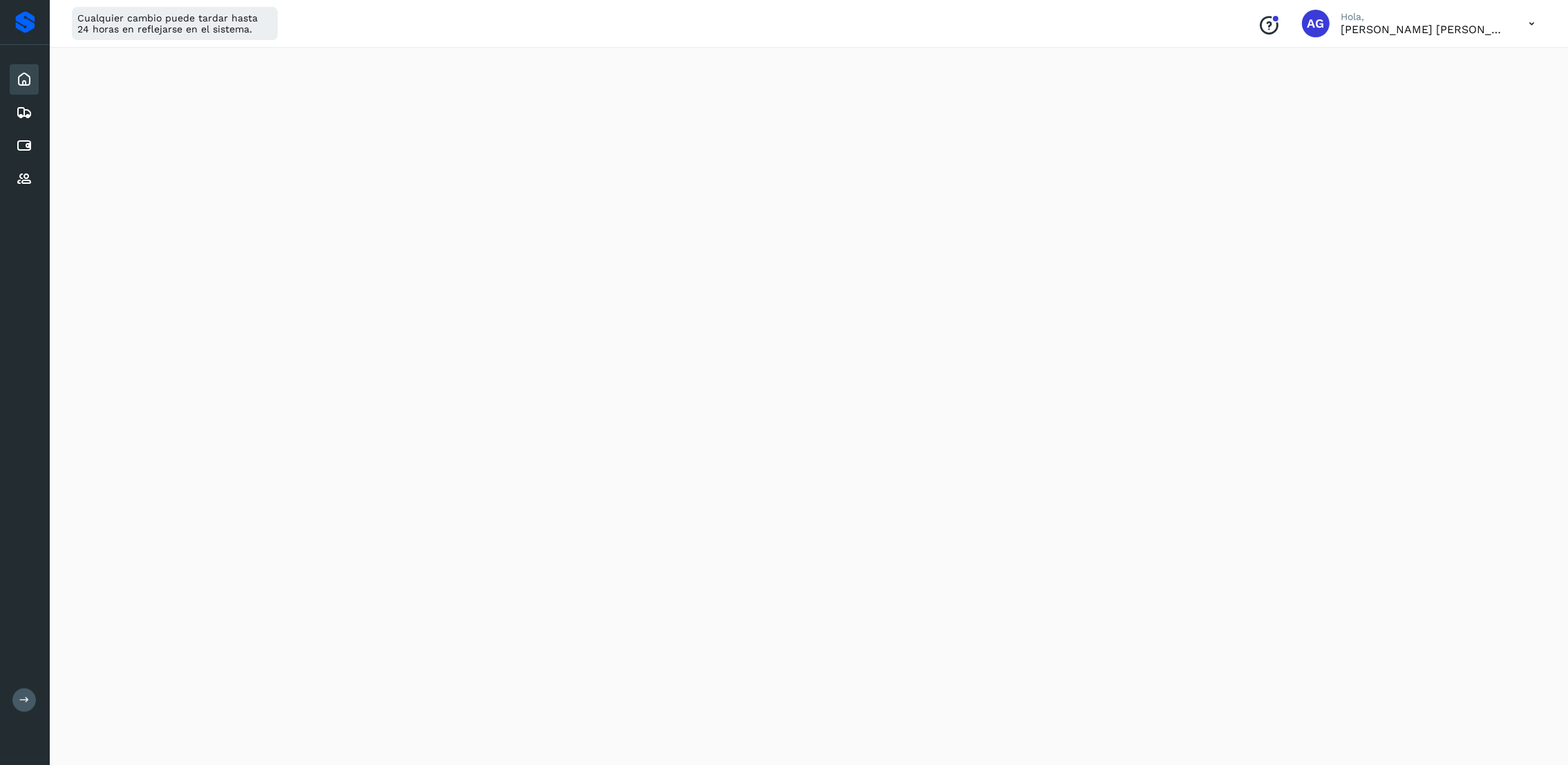
scroll to position [310, 0]
click at [17, 147] on icon at bounding box center [24, 145] width 17 height 17
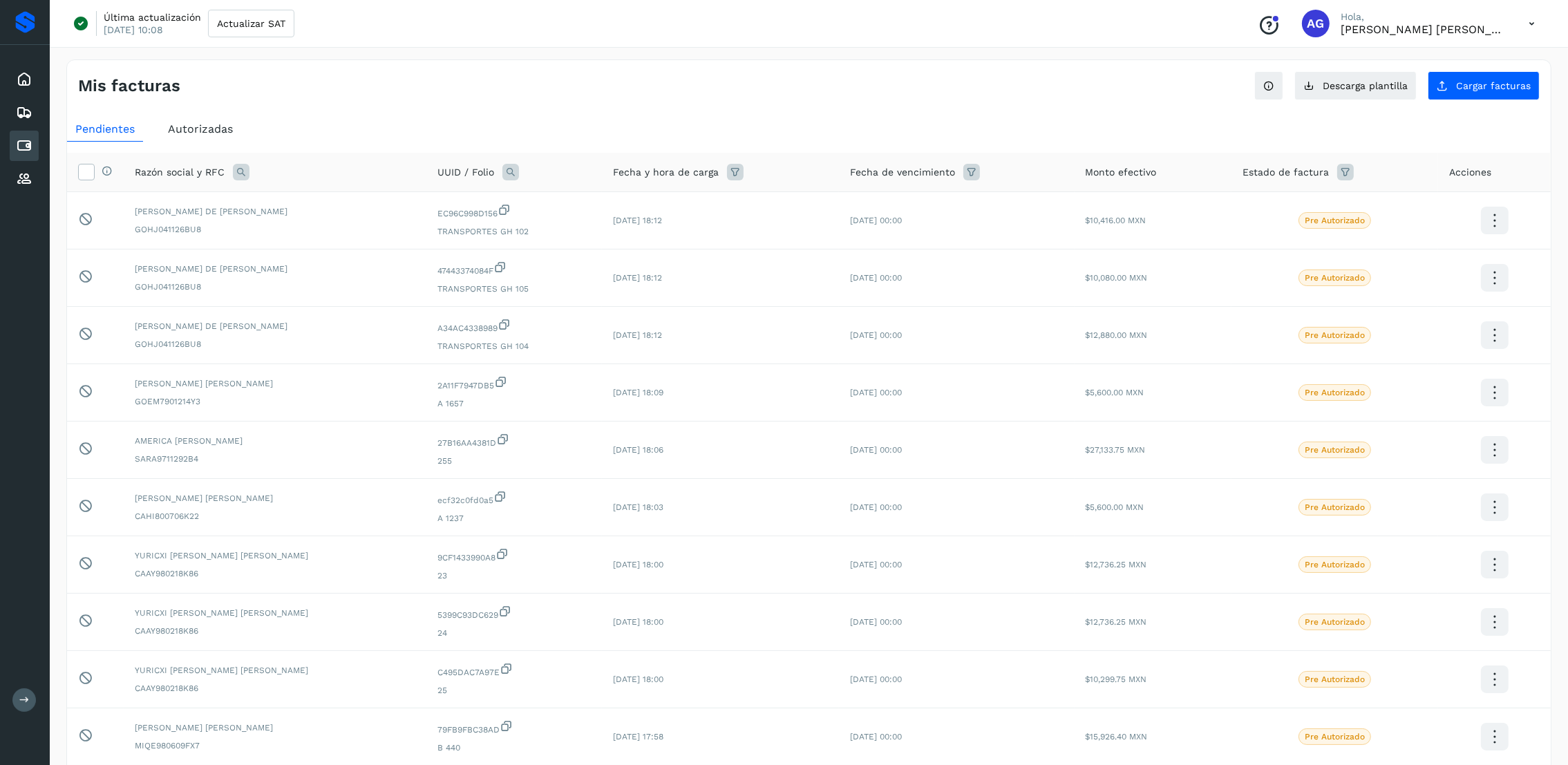
click at [216, 140] on div "Autorizadas" at bounding box center [200, 129] width 81 height 25
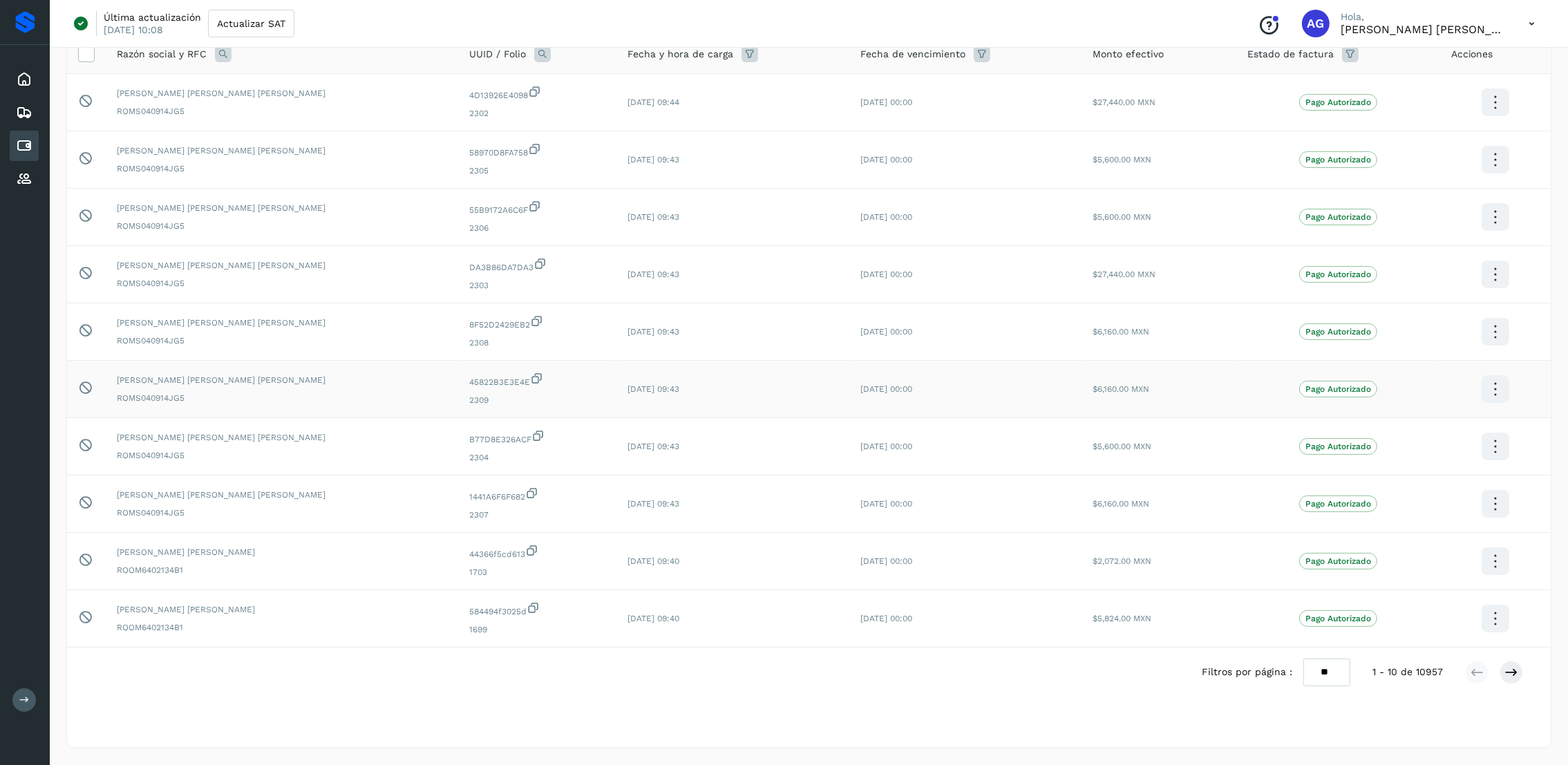
scroll to position [119, 0]
click at [1505, 666] on icon at bounding box center [1511, 671] width 14 height 14
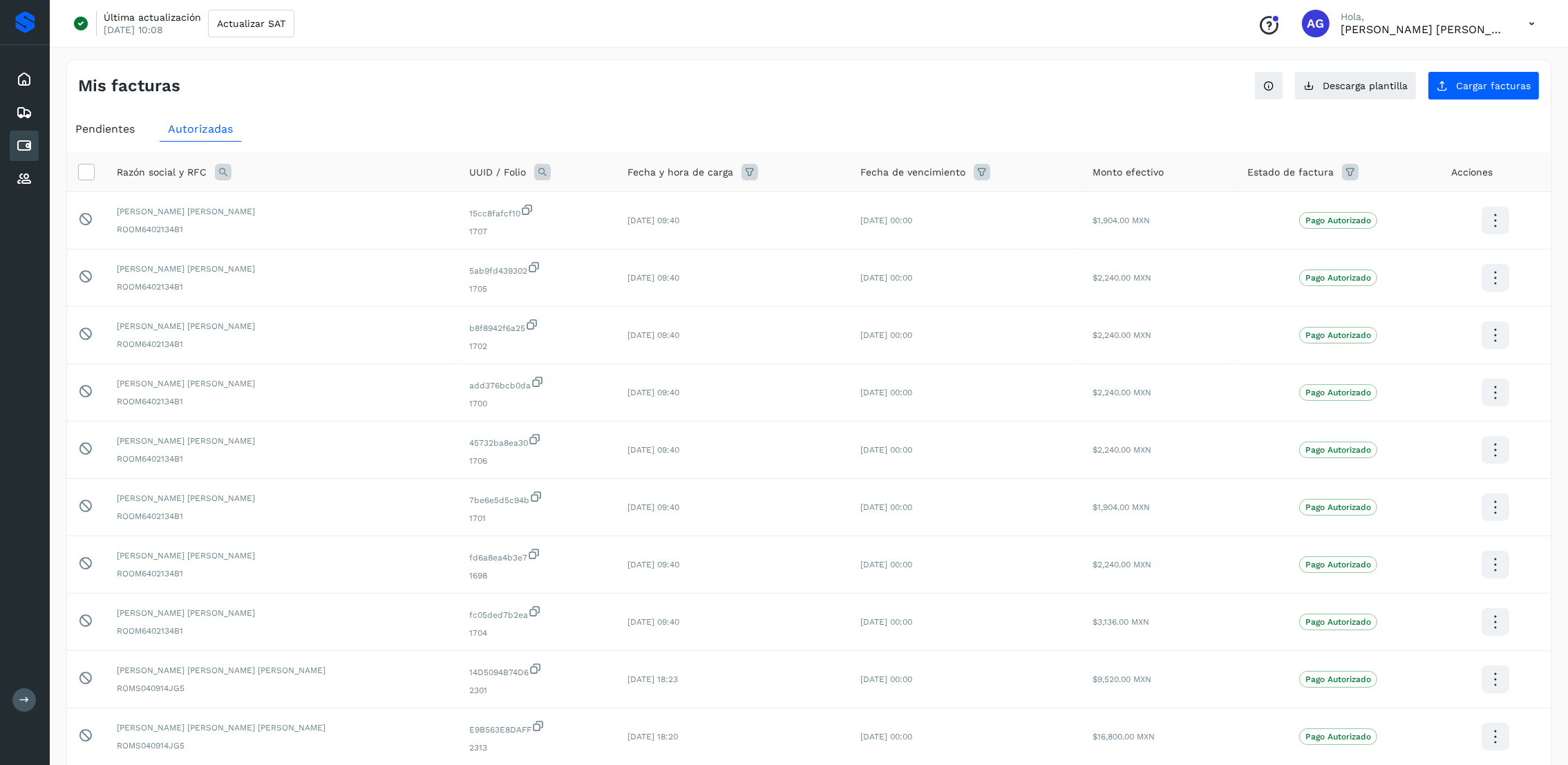
scroll to position [104, 0]
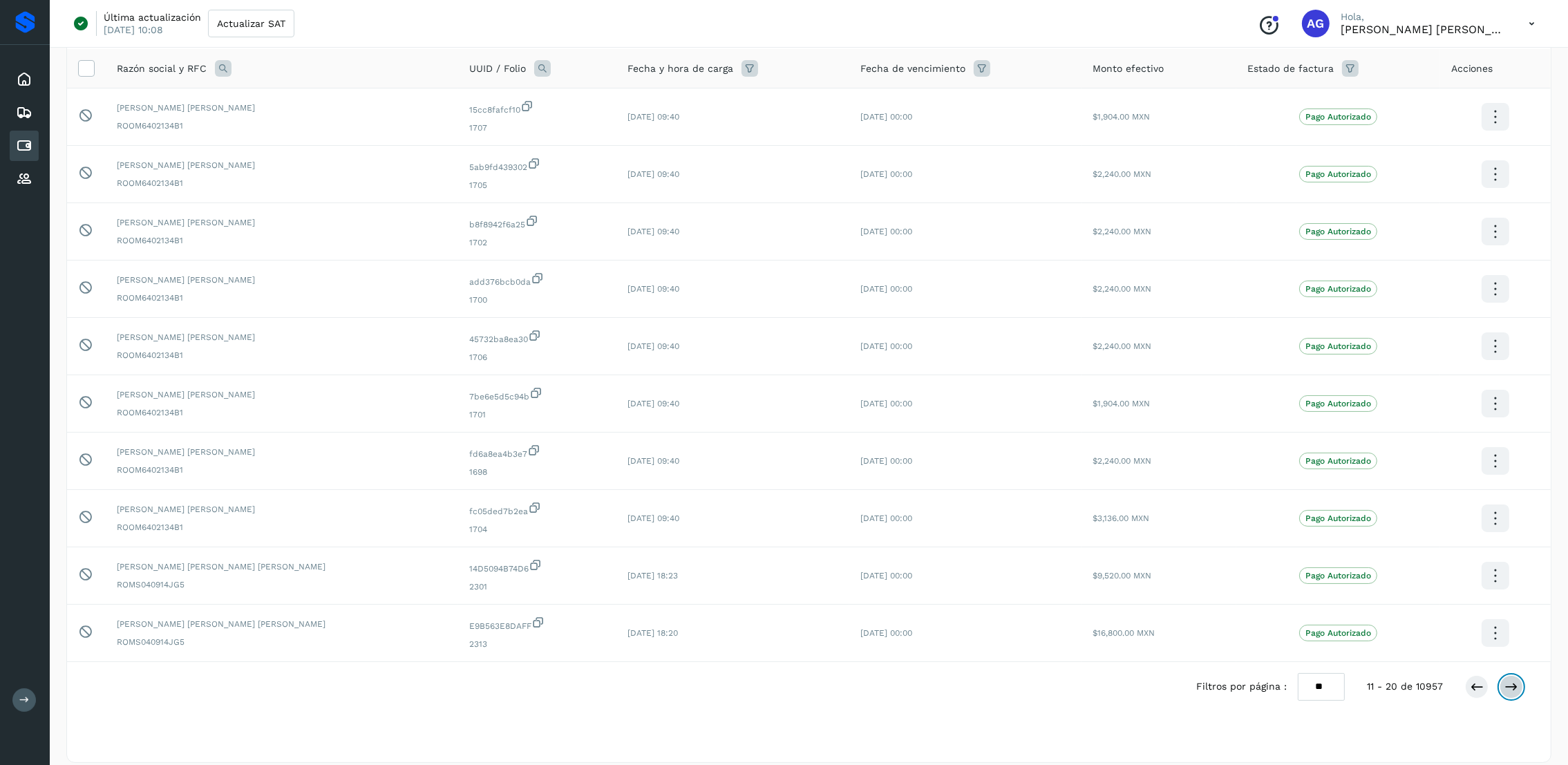
click at [1510, 691] on icon at bounding box center [1511, 687] width 14 height 14
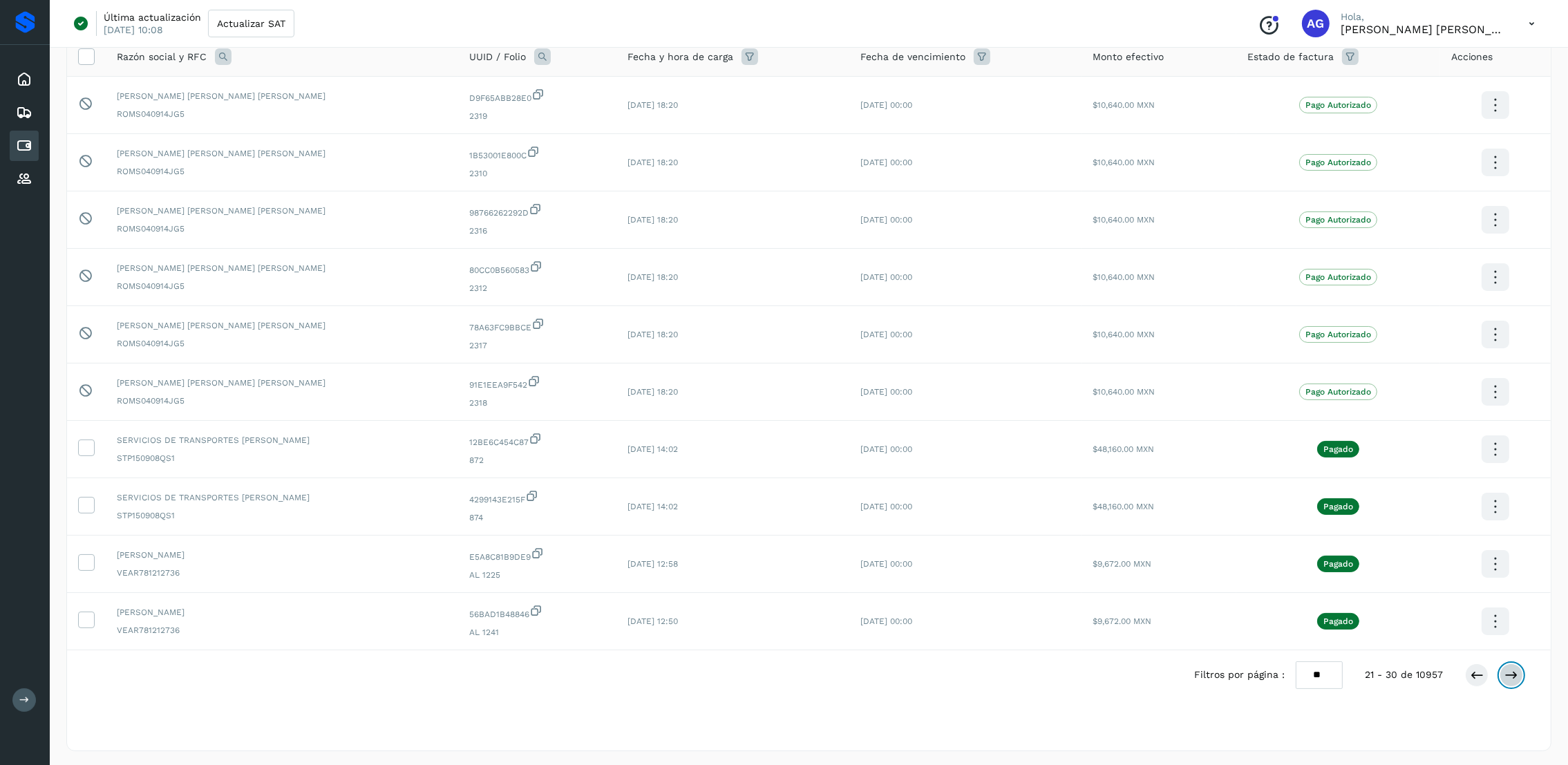
scroll to position [119, 0]
click at [1513, 679] on button at bounding box center [1511, 672] width 24 height 24
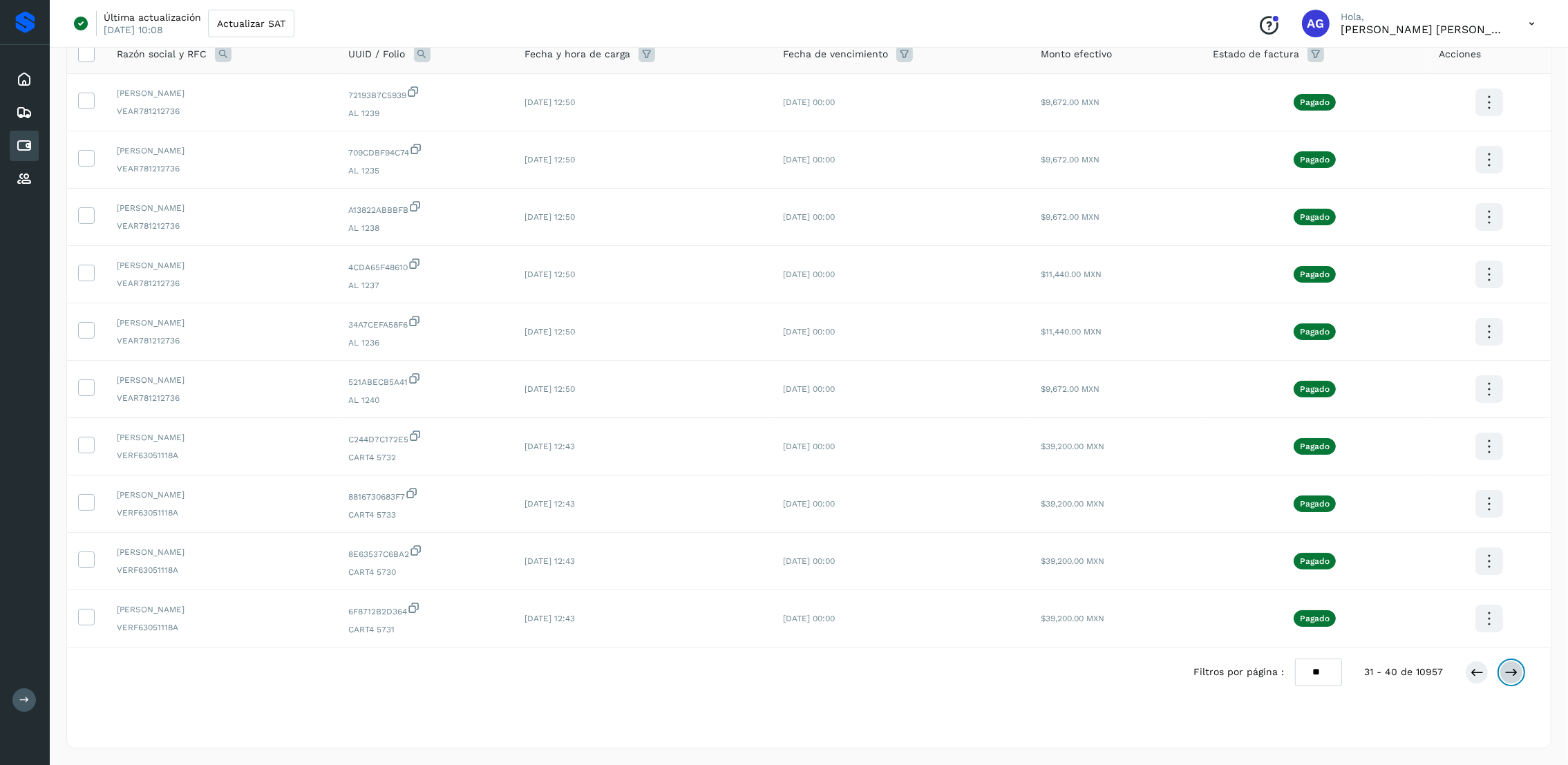
click at [1513, 679] on button at bounding box center [1511, 672] width 24 height 24
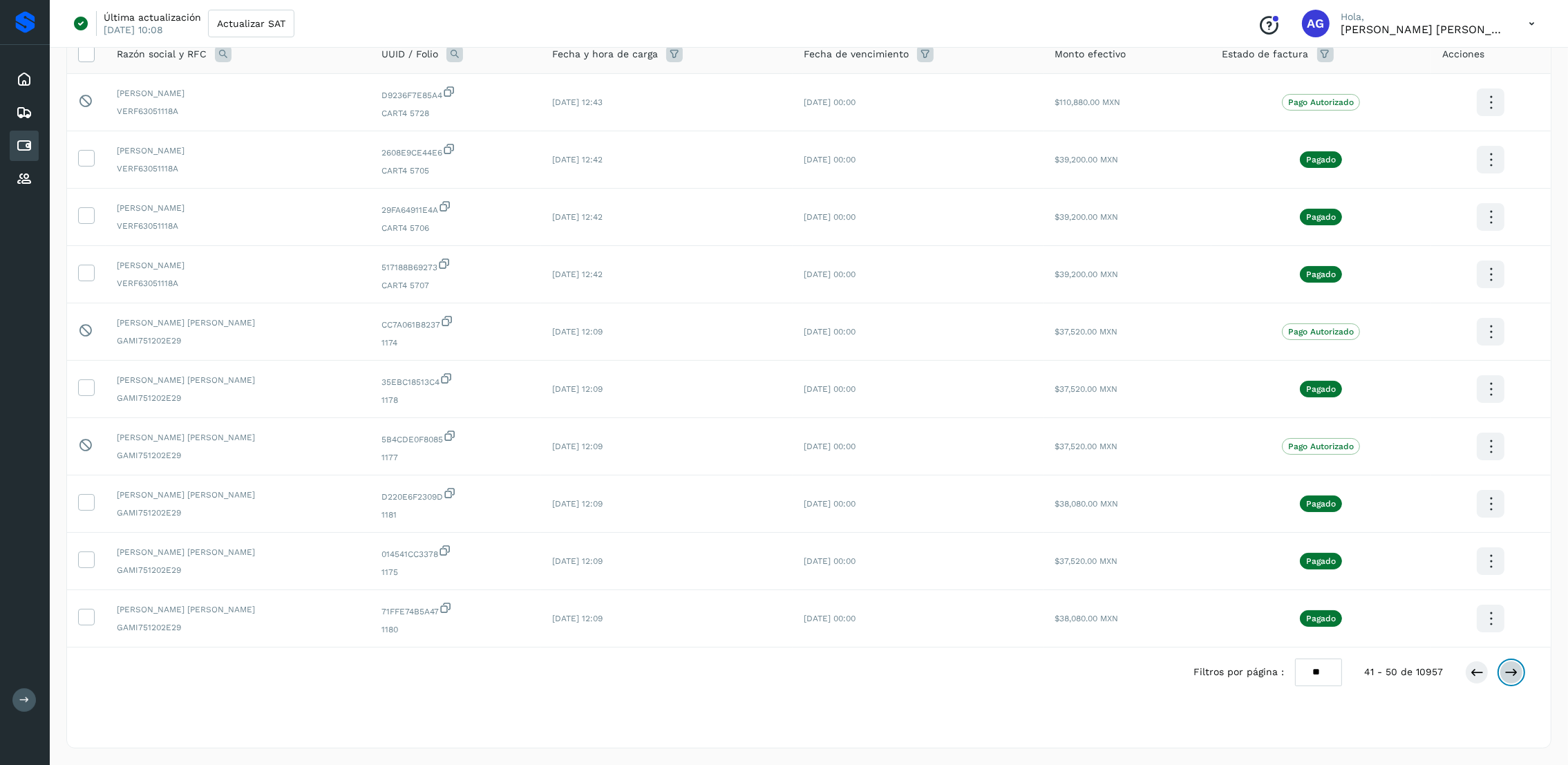
click at [1513, 679] on button at bounding box center [1511, 672] width 24 height 24
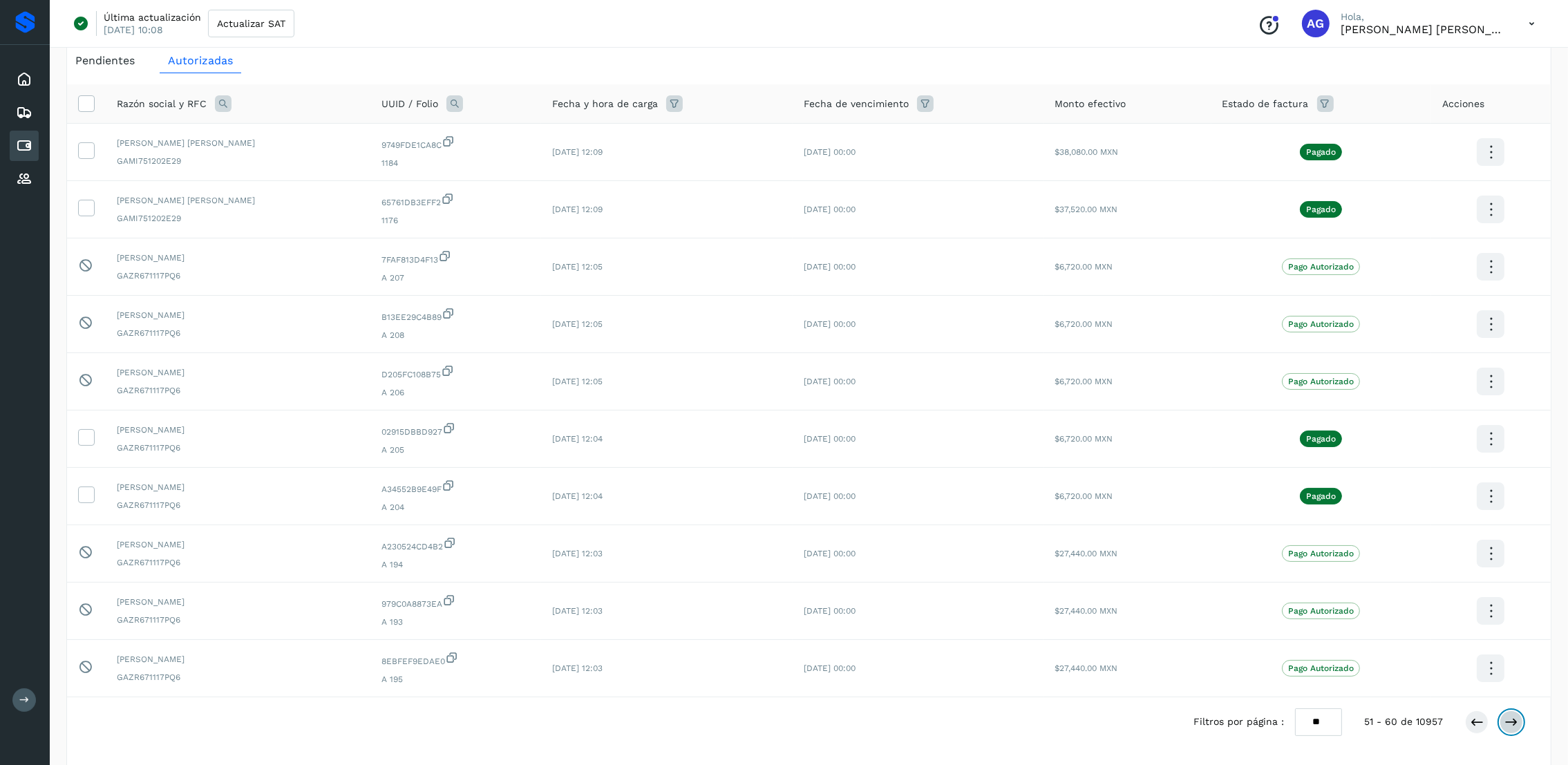
scroll to position [104, 0]
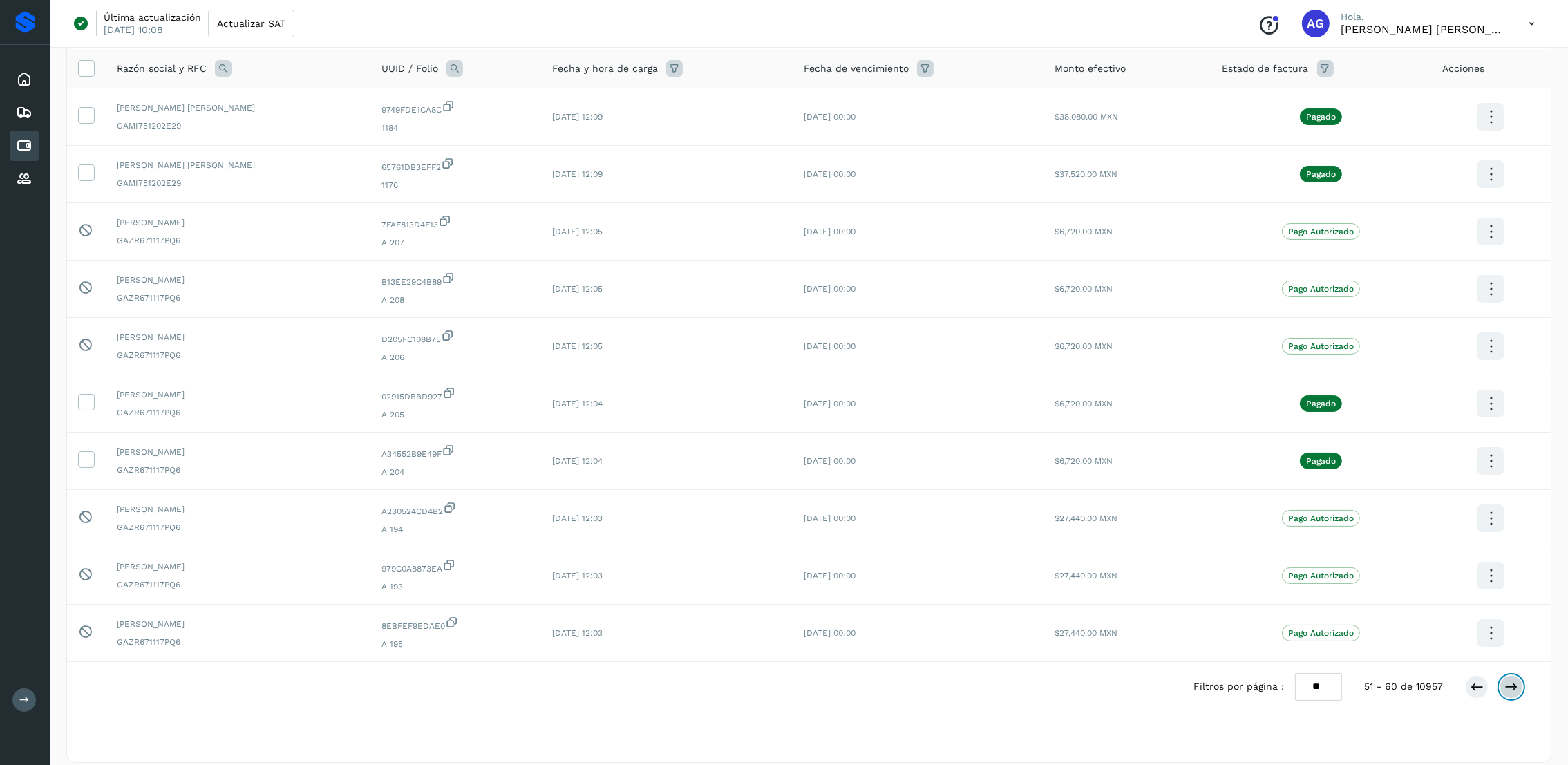
click at [1513, 679] on button at bounding box center [1511, 687] width 24 height 24
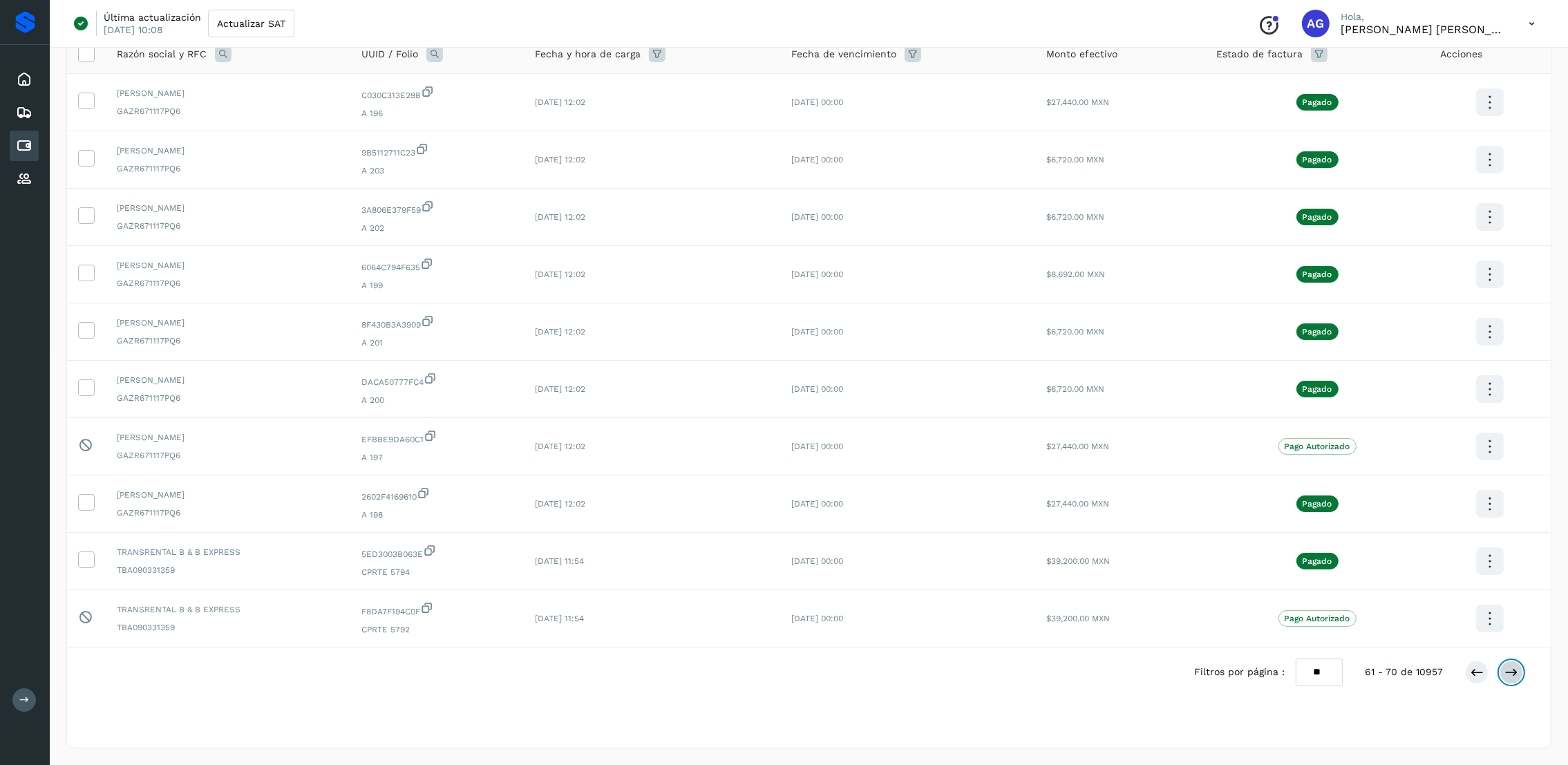
scroll to position [119, 0]
click at [1513, 679] on button at bounding box center [1511, 672] width 24 height 24
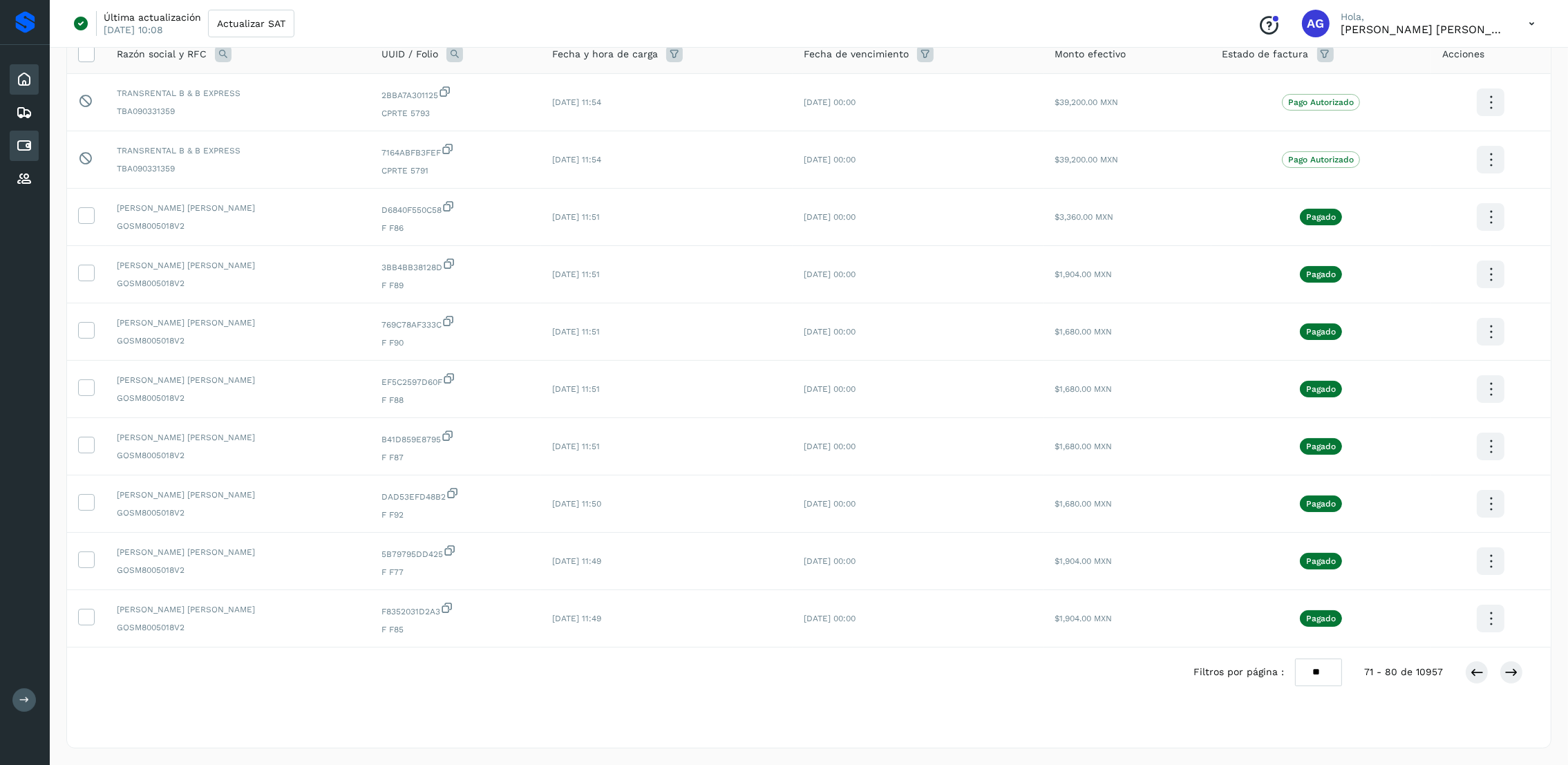
click at [27, 86] on icon at bounding box center [24, 79] width 17 height 17
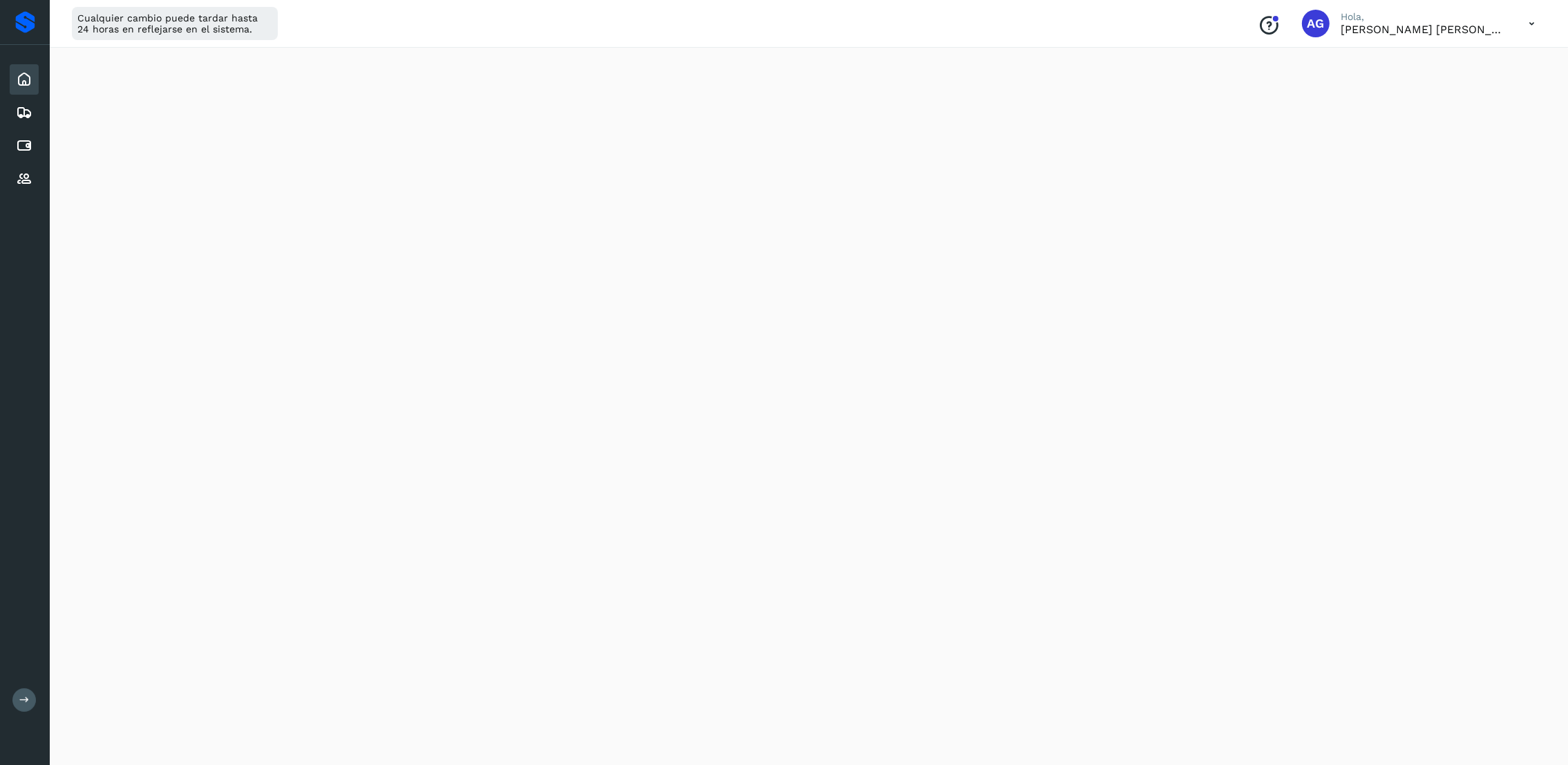
scroll to position [104, 0]
click at [22, 712] on button at bounding box center [24, 700] width 24 height 24
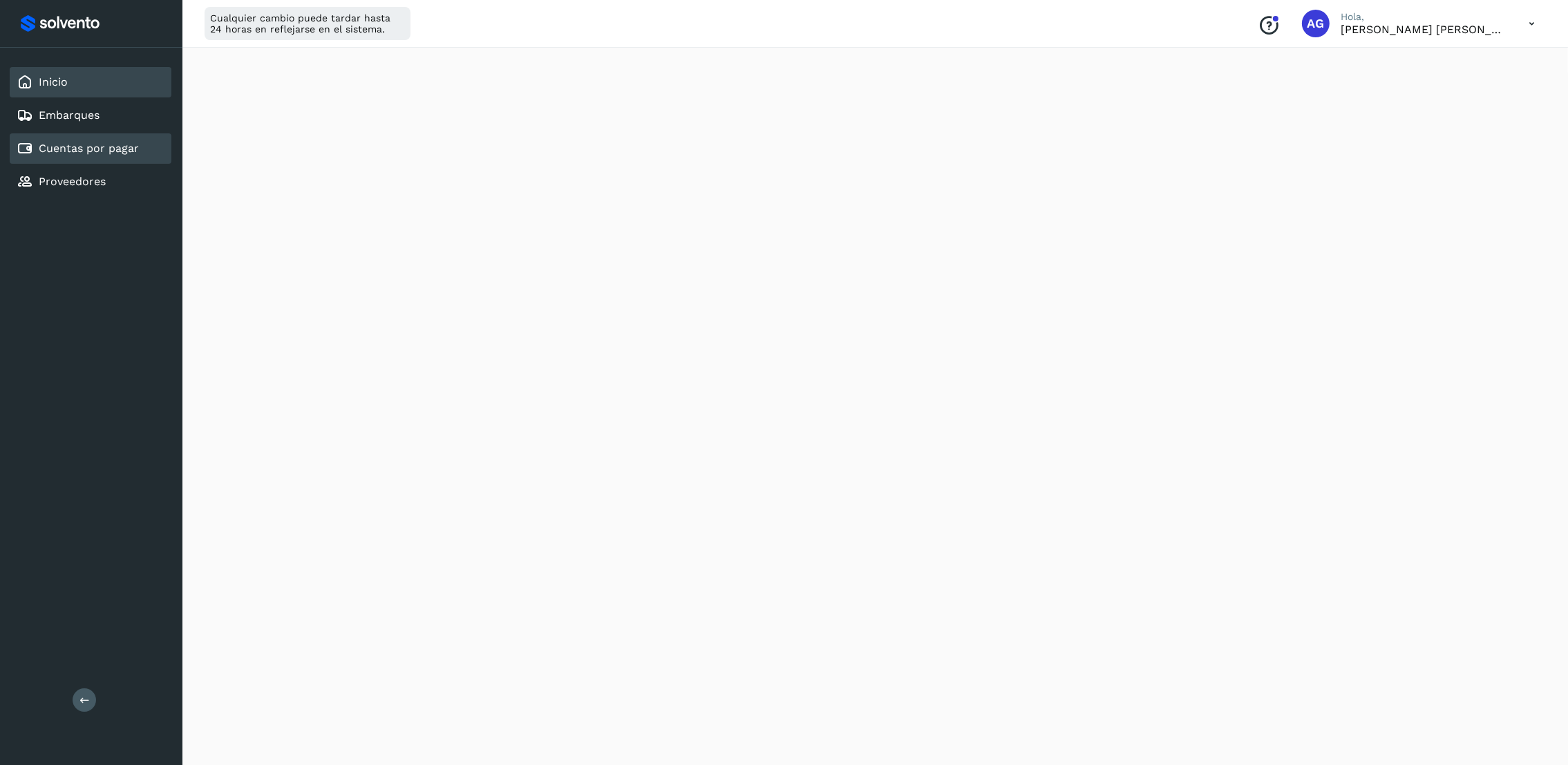
click at [63, 146] on link "Cuentas por pagar" at bounding box center [89, 148] width 100 height 13
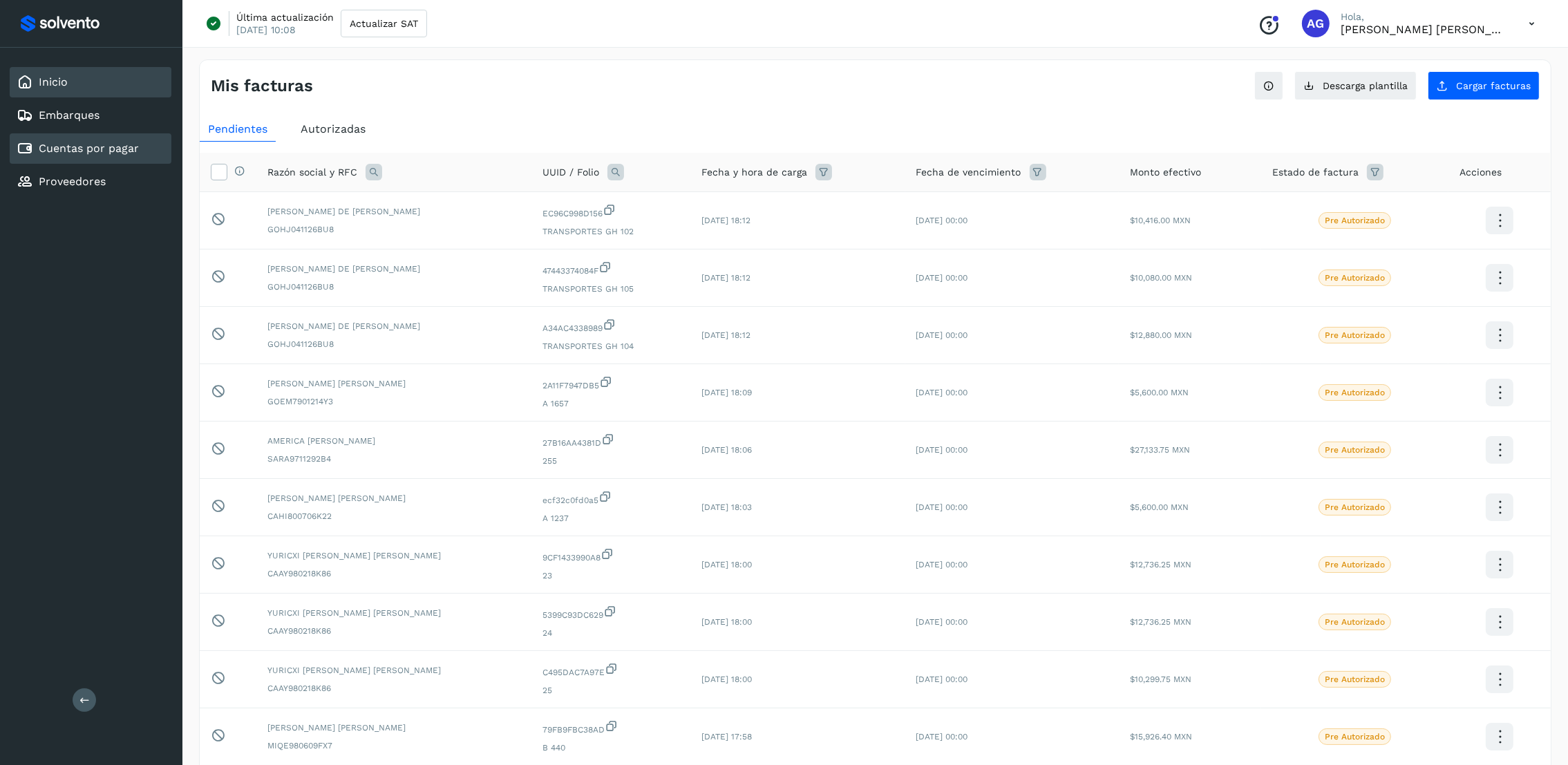
click at [68, 88] on div "Inicio" at bounding box center [90, 82] width 162 height 30
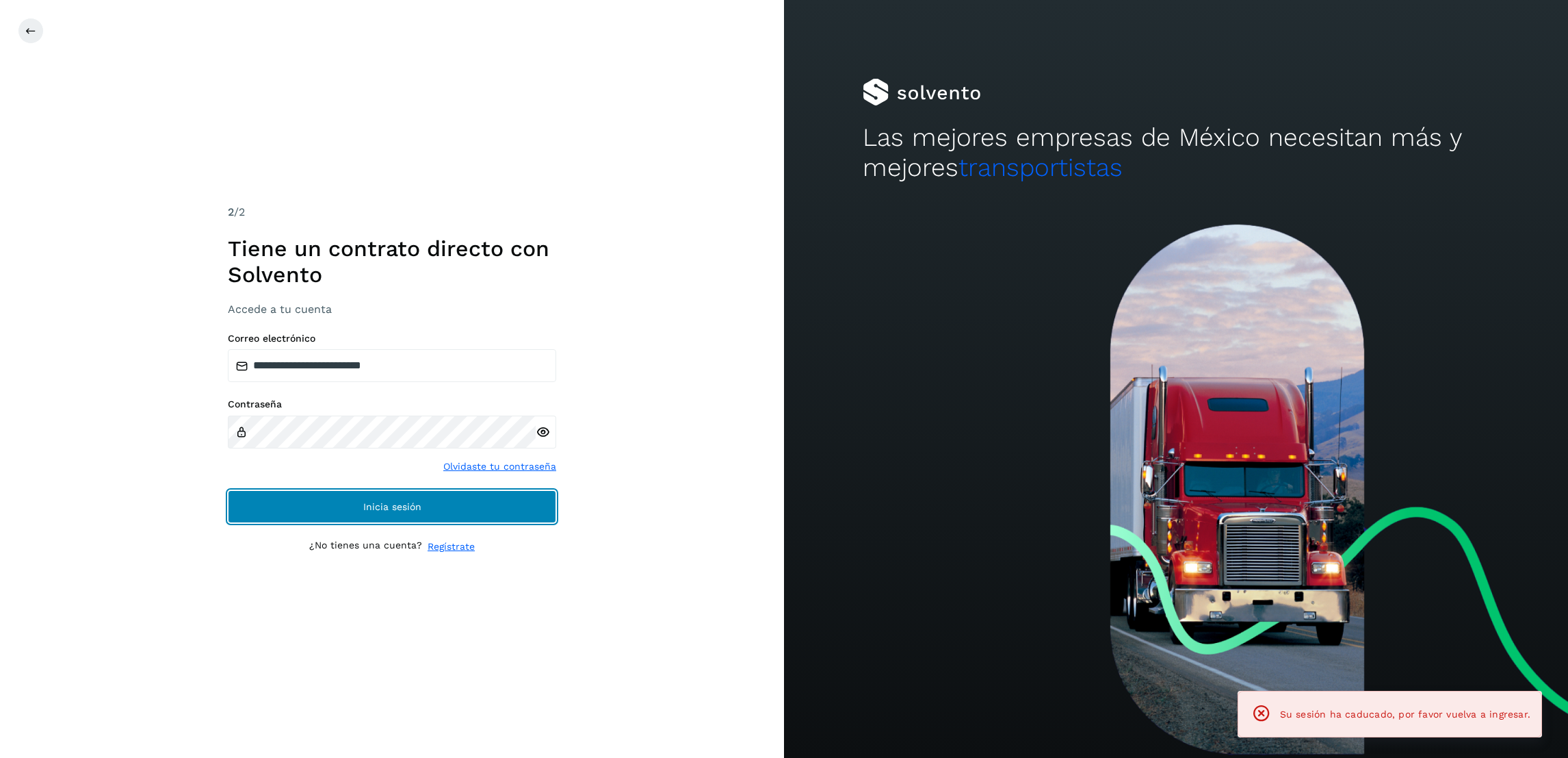
click at [523, 504] on button "Inicia sesión" at bounding box center [392, 506] width 329 height 33
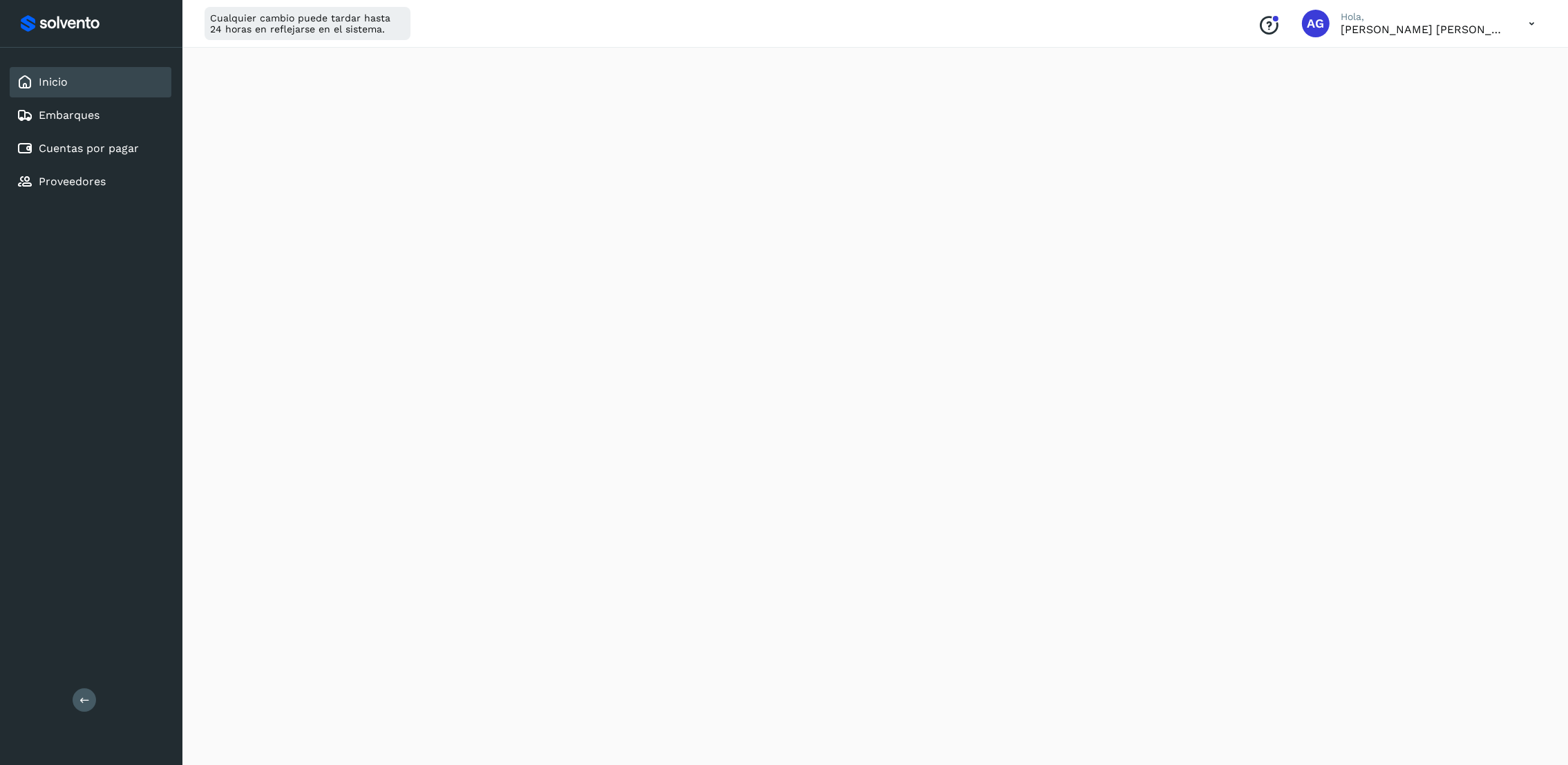
scroll to position [310, 0]
click at [1531, 19] on icon at bounding box center [1531, 23] width 28 height 28
click at [1470, 90] on div "Cerrar sesión" at bounding box center [1463, 89] width 164 height 26
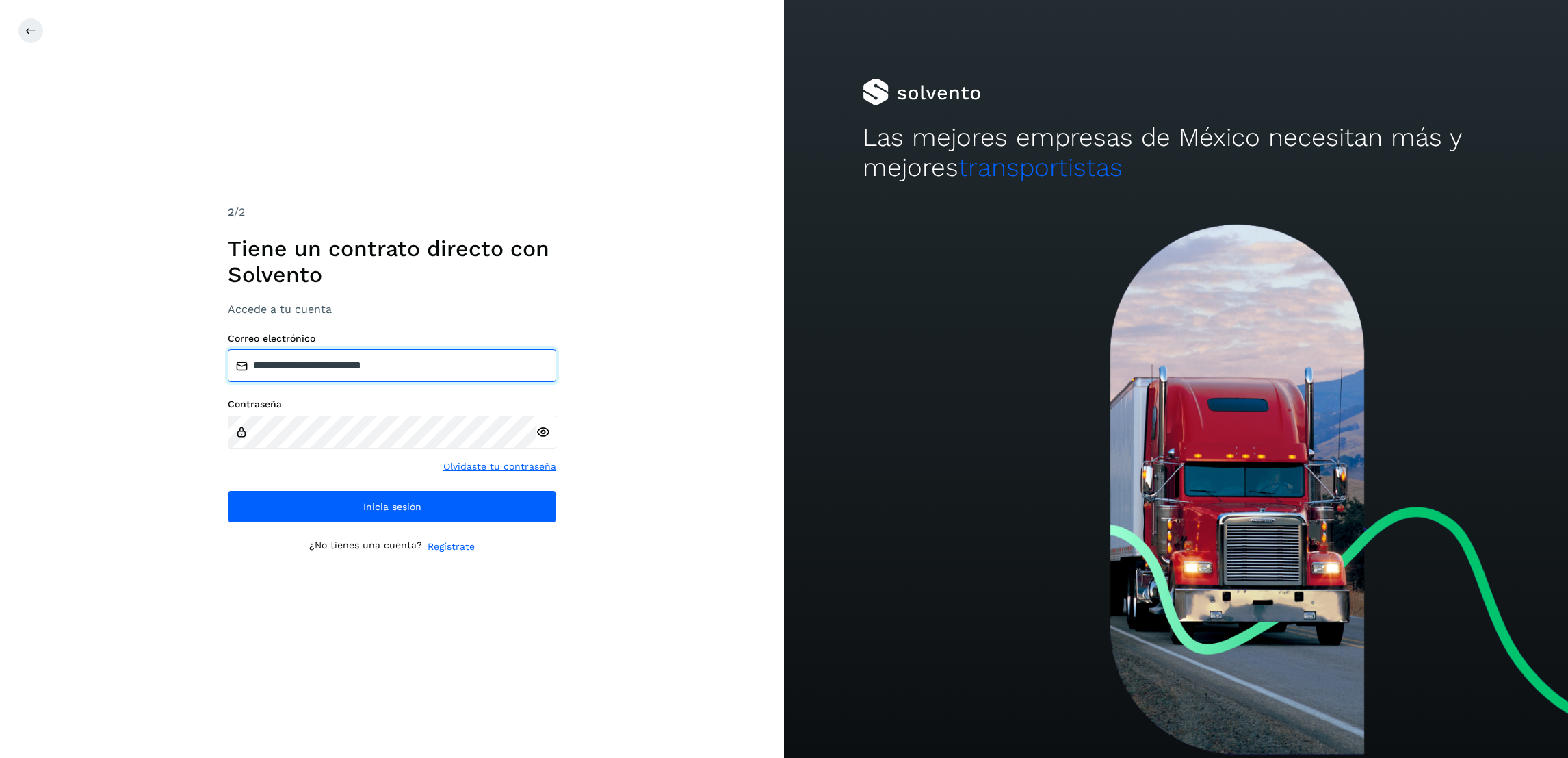
click at [436, 377] on input "**********" at bounding box center [392, 366] width 329 height 33
type input "**********"
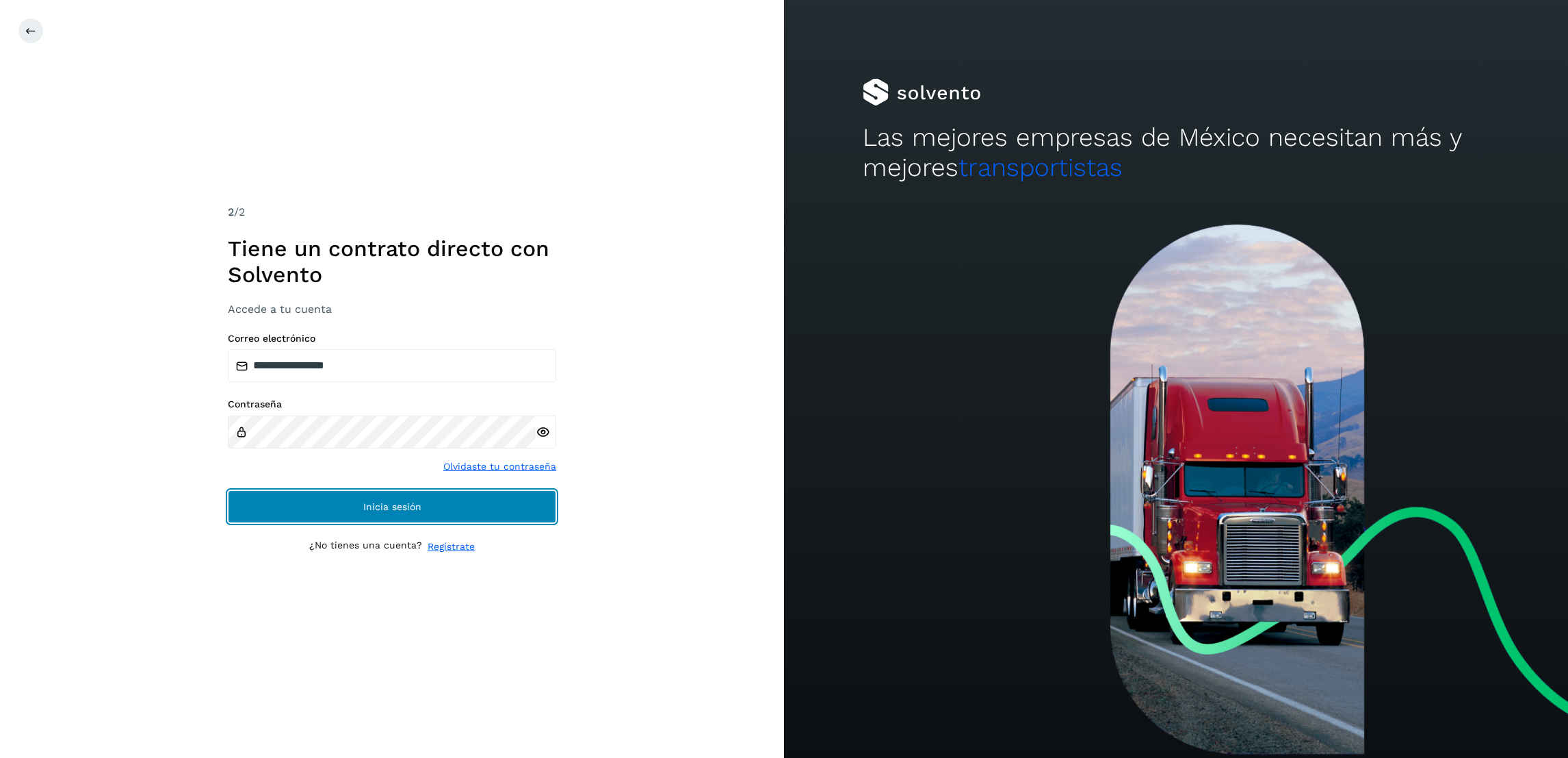
click at [364, 511] on span "Inicia sesión" at bounding box center [393, 506] width 58 height 9
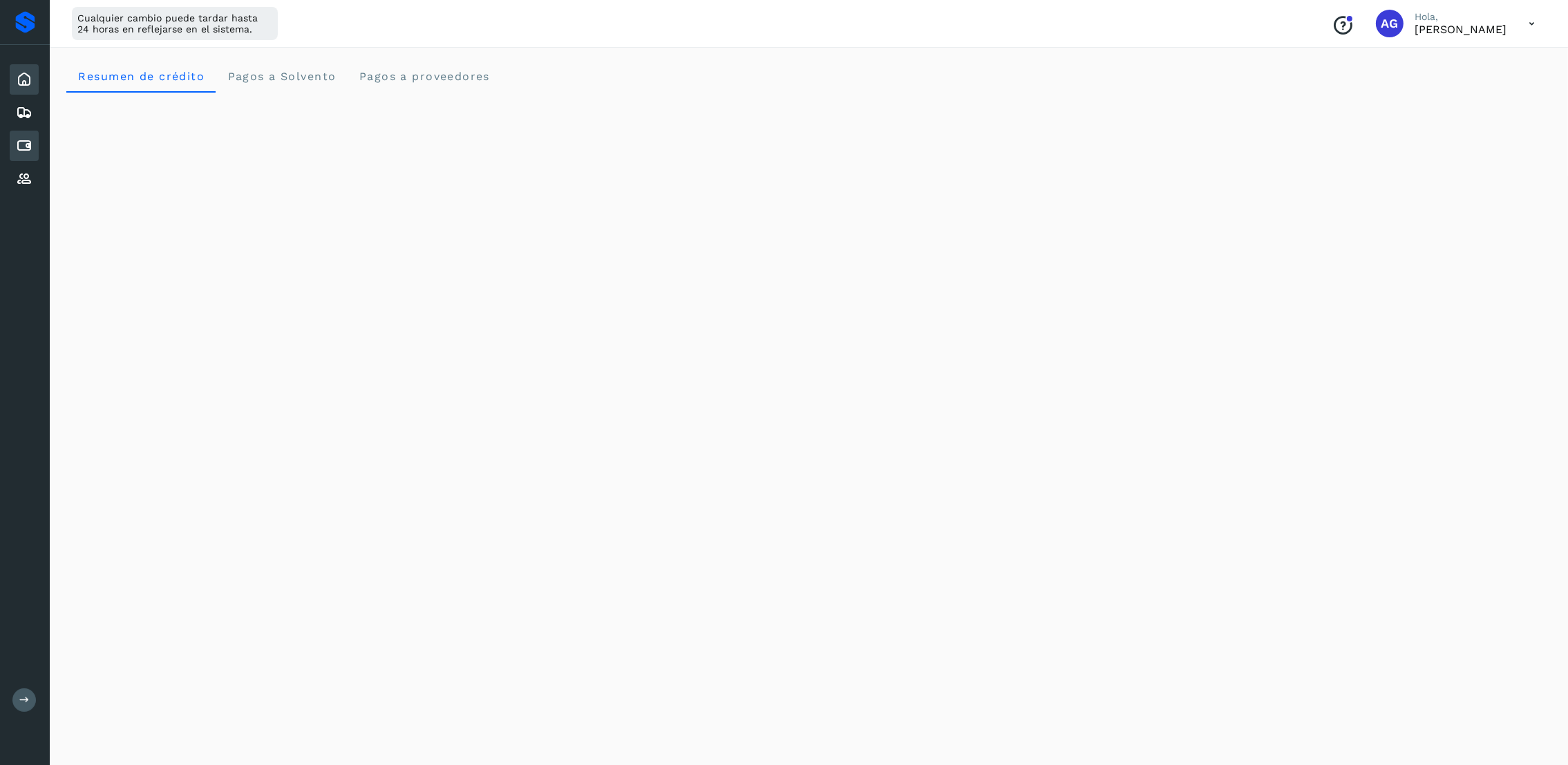
click at [32, 153] on div "Cuentas por pagar" at bounding box center [24, 145] width 29 height 30
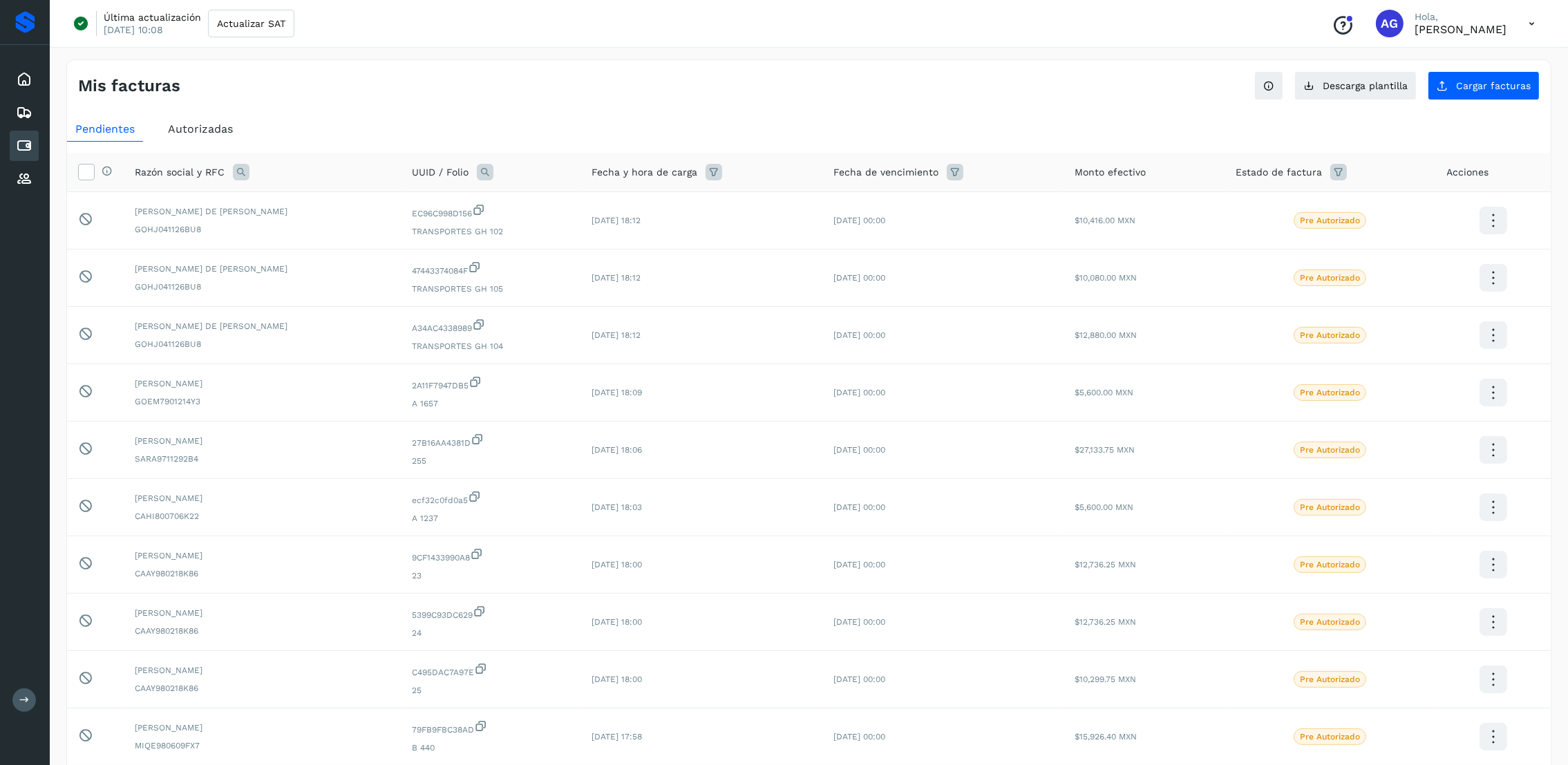
click at [928, 112] on div "Pendientes Autorizadas Selecciona todas las facturas disponibles para autorizac…" at bounding box center [808, 489] width 1484 height 754
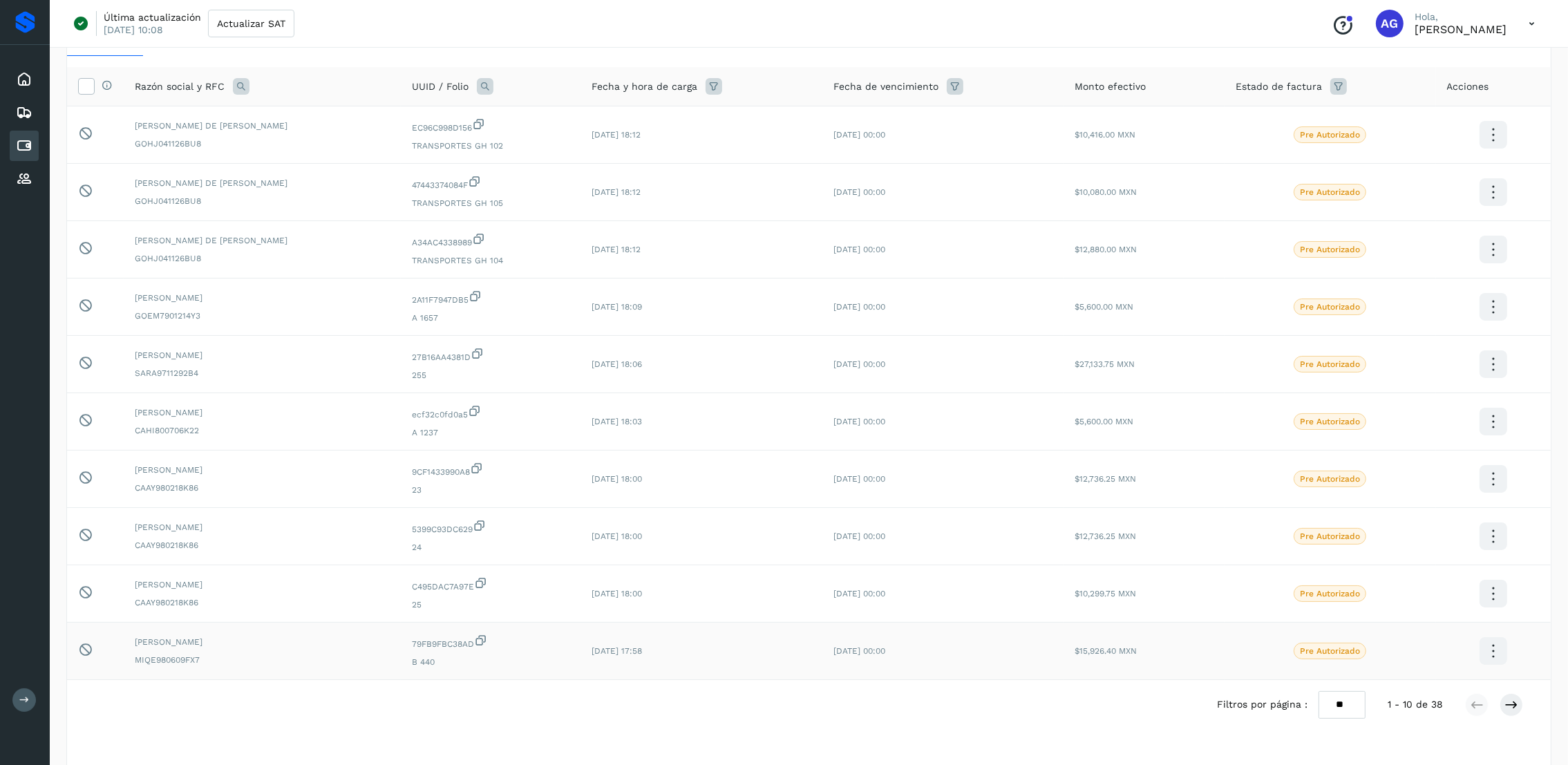
scroll to position [119, 0]
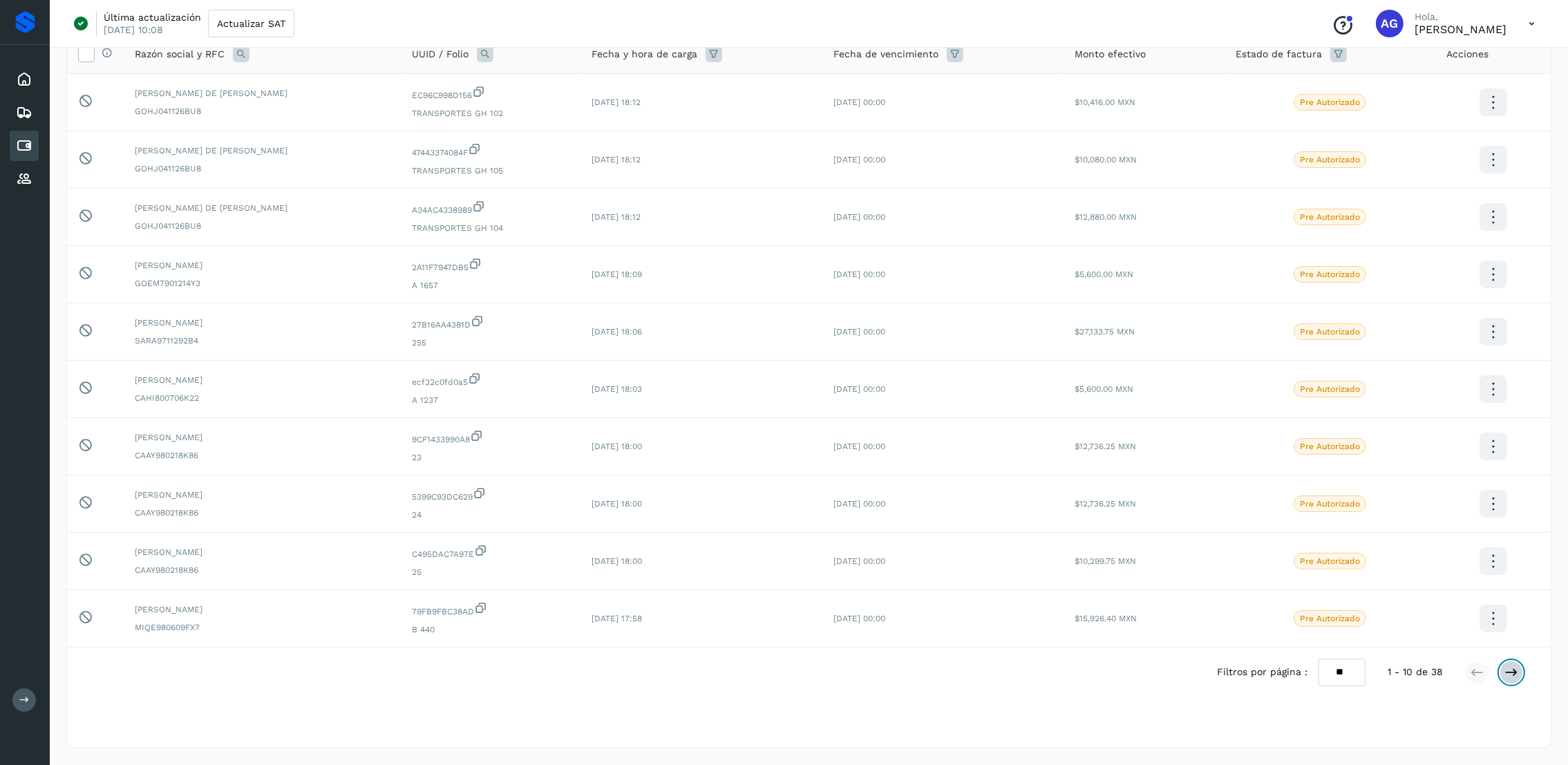
click at [1505, 671] on icon at bounding box center [1511, 671] width 14 height 14
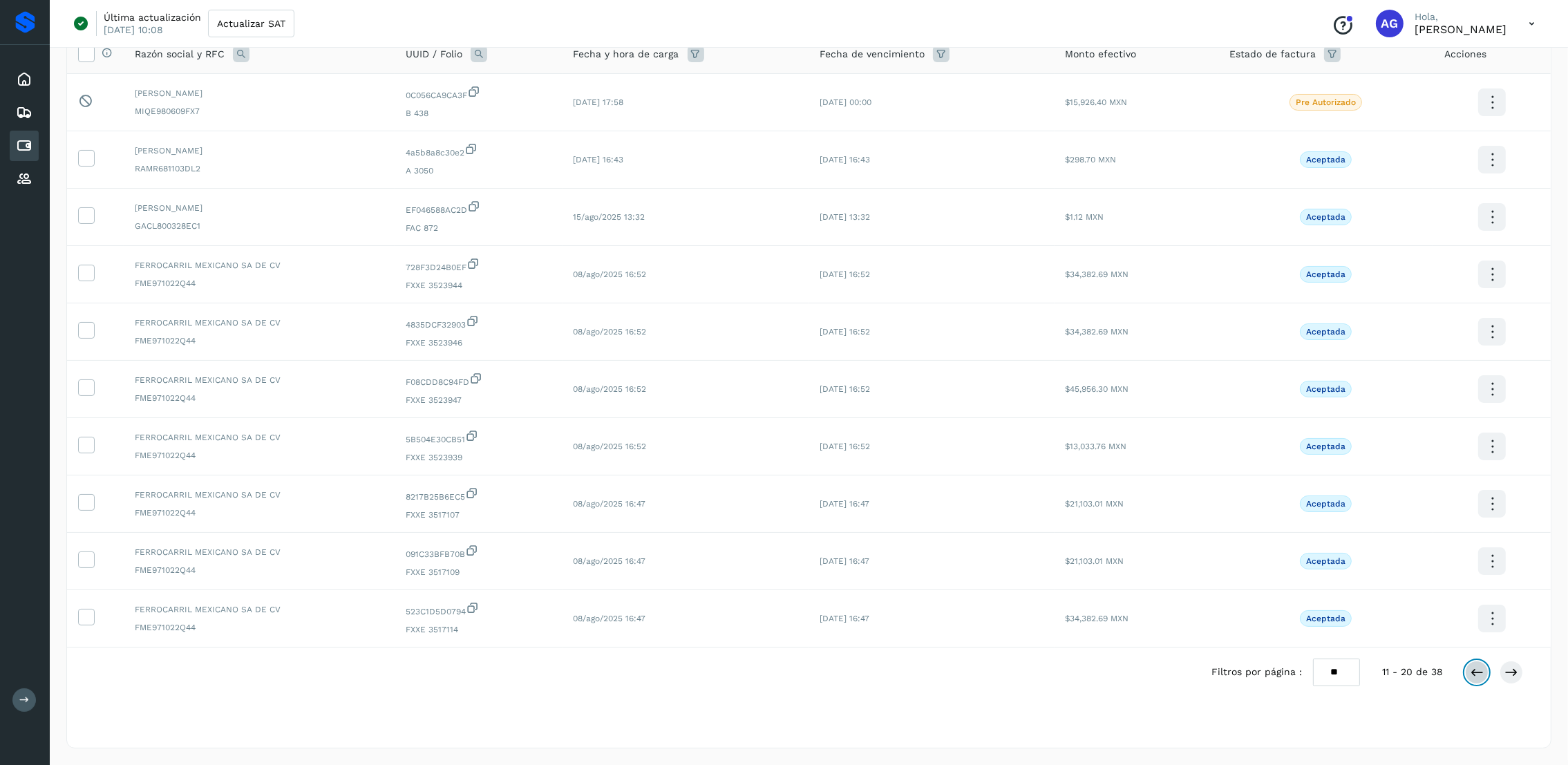
click at [1471, 671] on icon at bounding box center [1477, 671] width 14 height 14
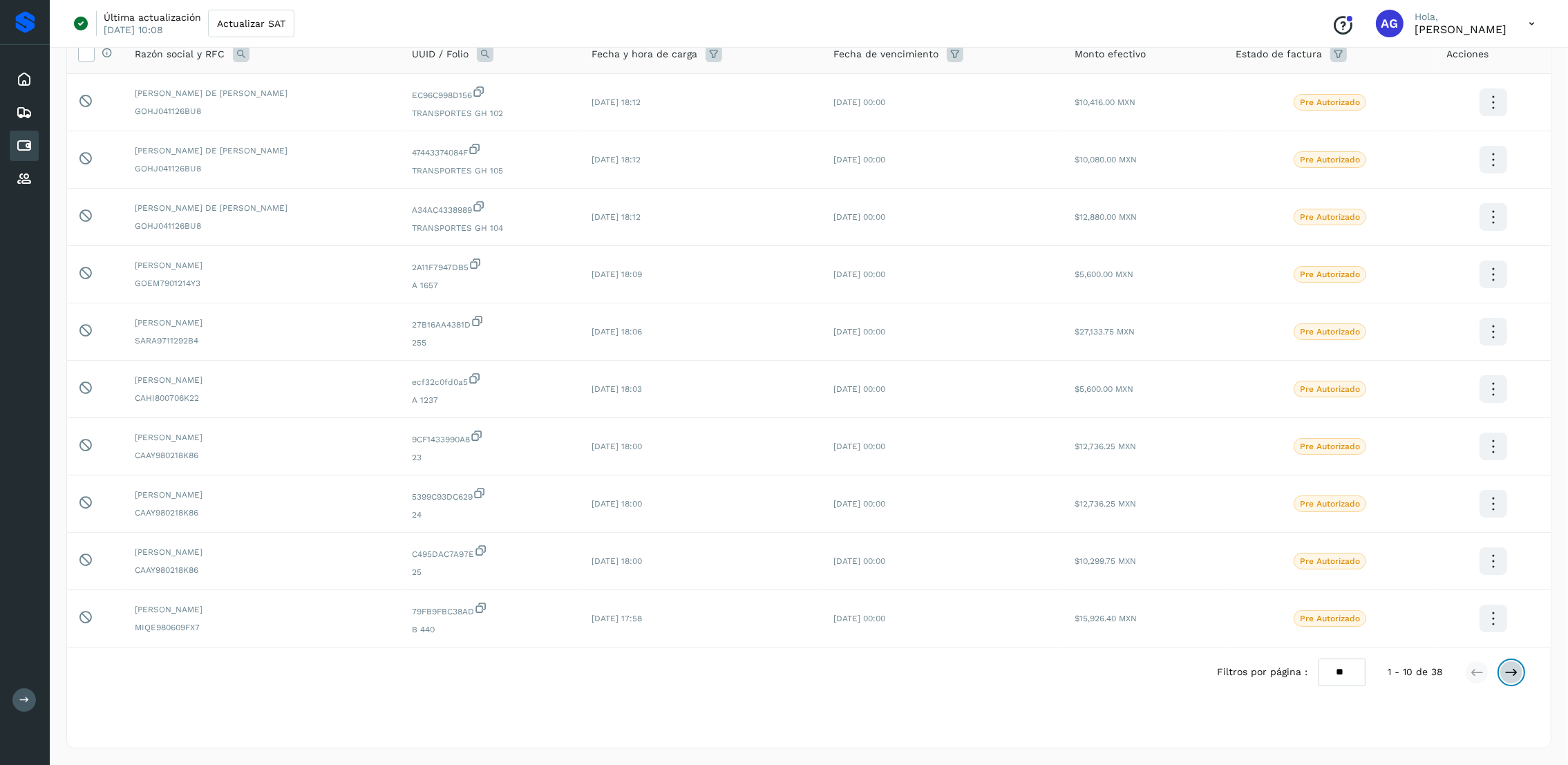
click at [1516, 679] on icon at bounding box center [1511, 671] width 14 height 14
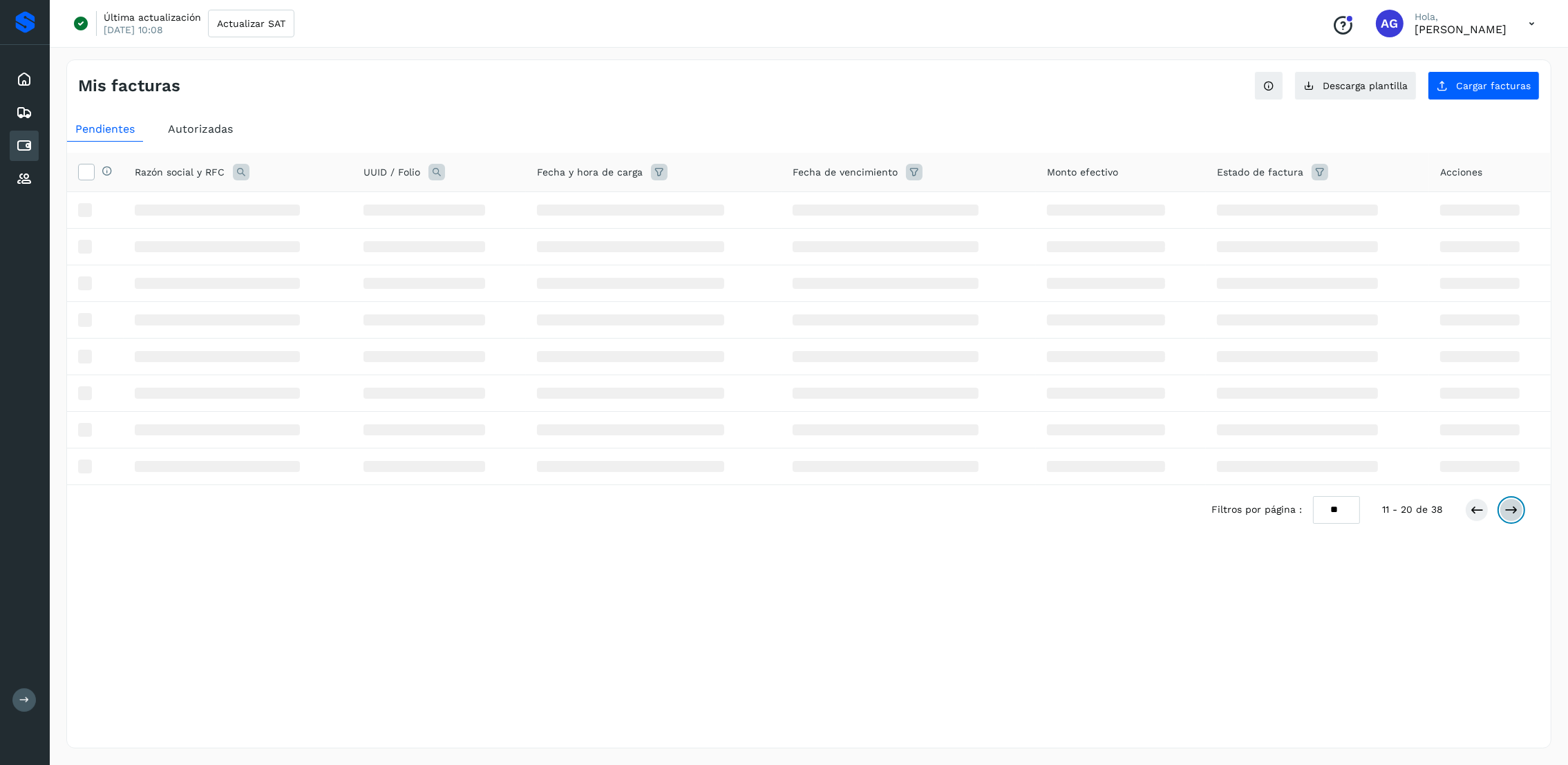
scroll to position [0, 0]
